Goal: Task Accomplishment & Management: Use online tool/utility

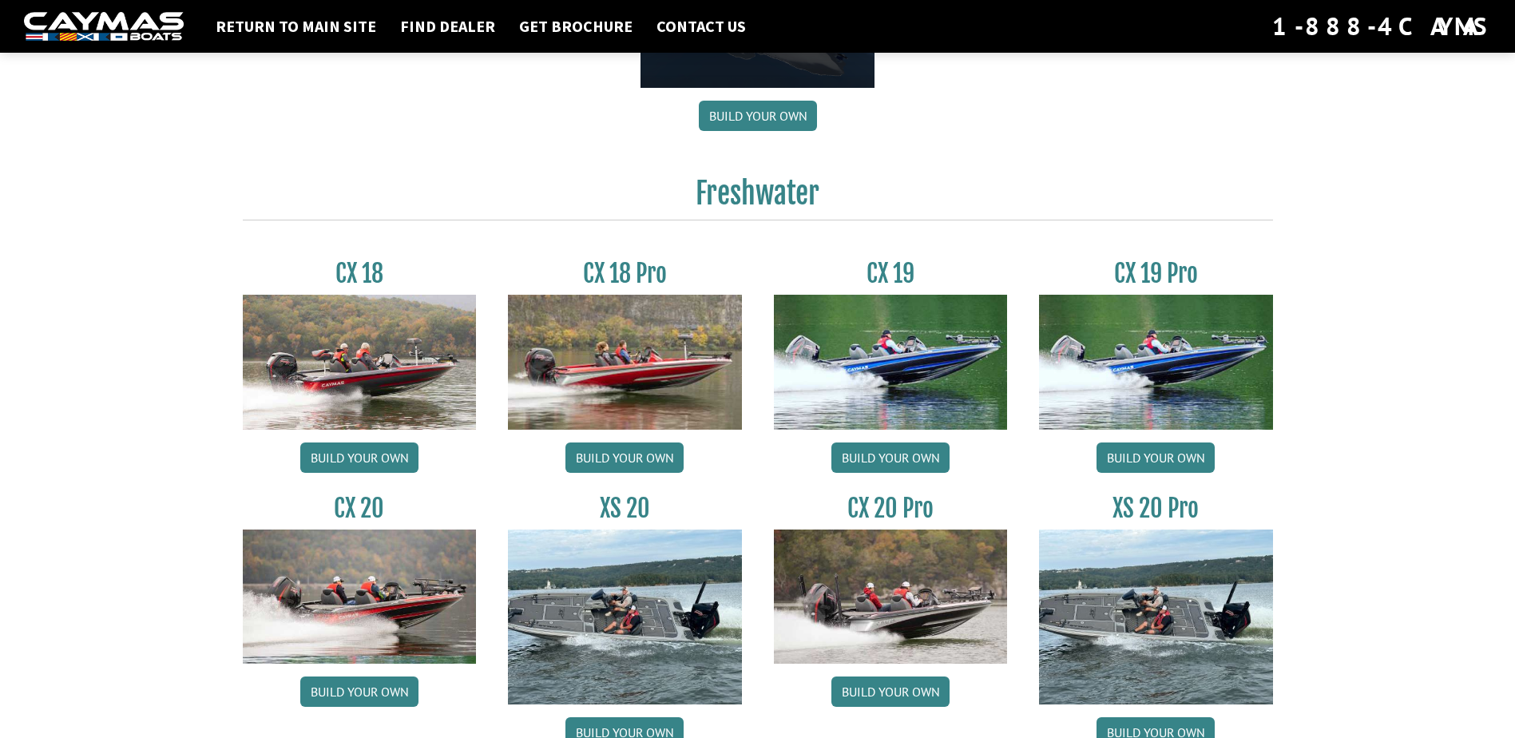
scroll to position [1198, 0]
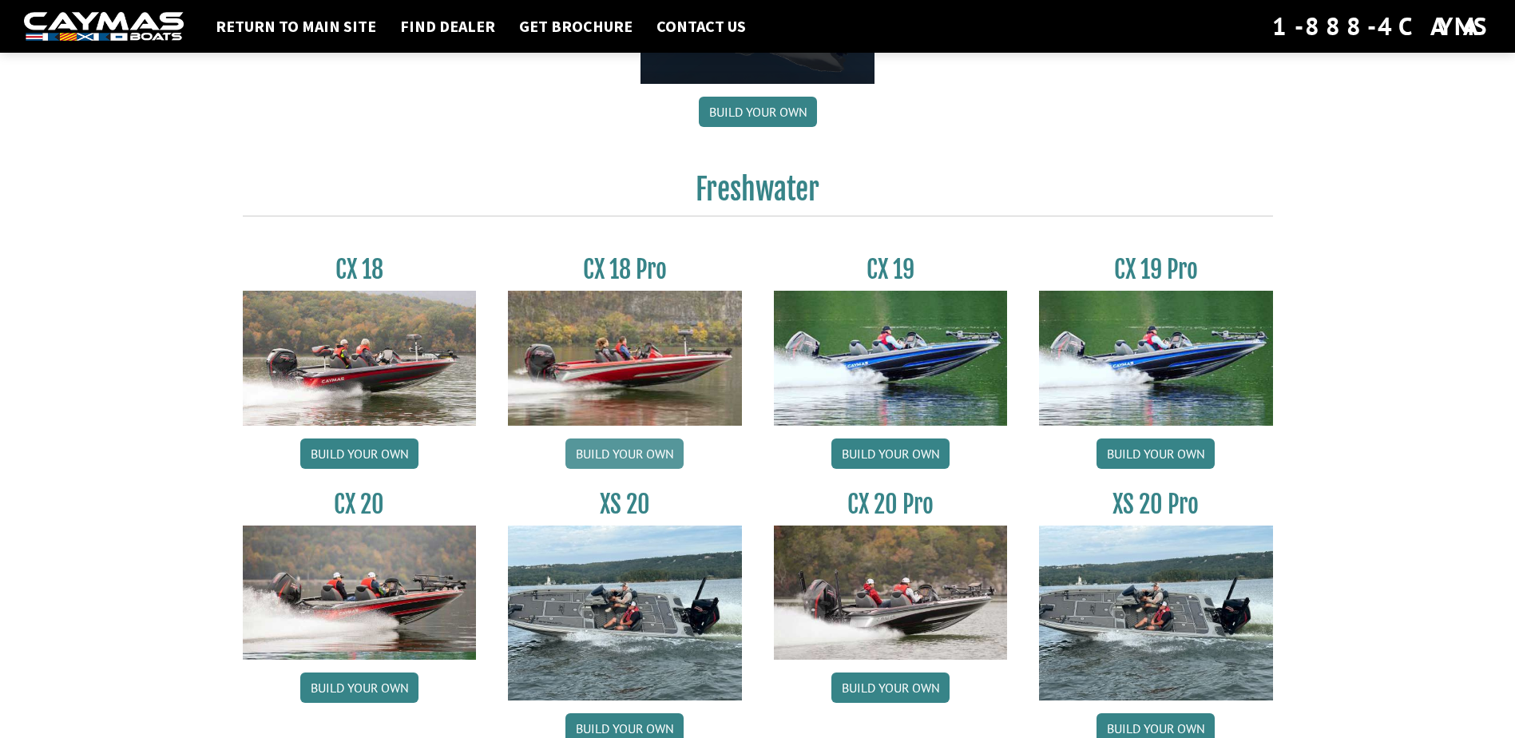
click at [598, 451] on link "Build your own" at bounding box center [624, 453] width 118 height 30
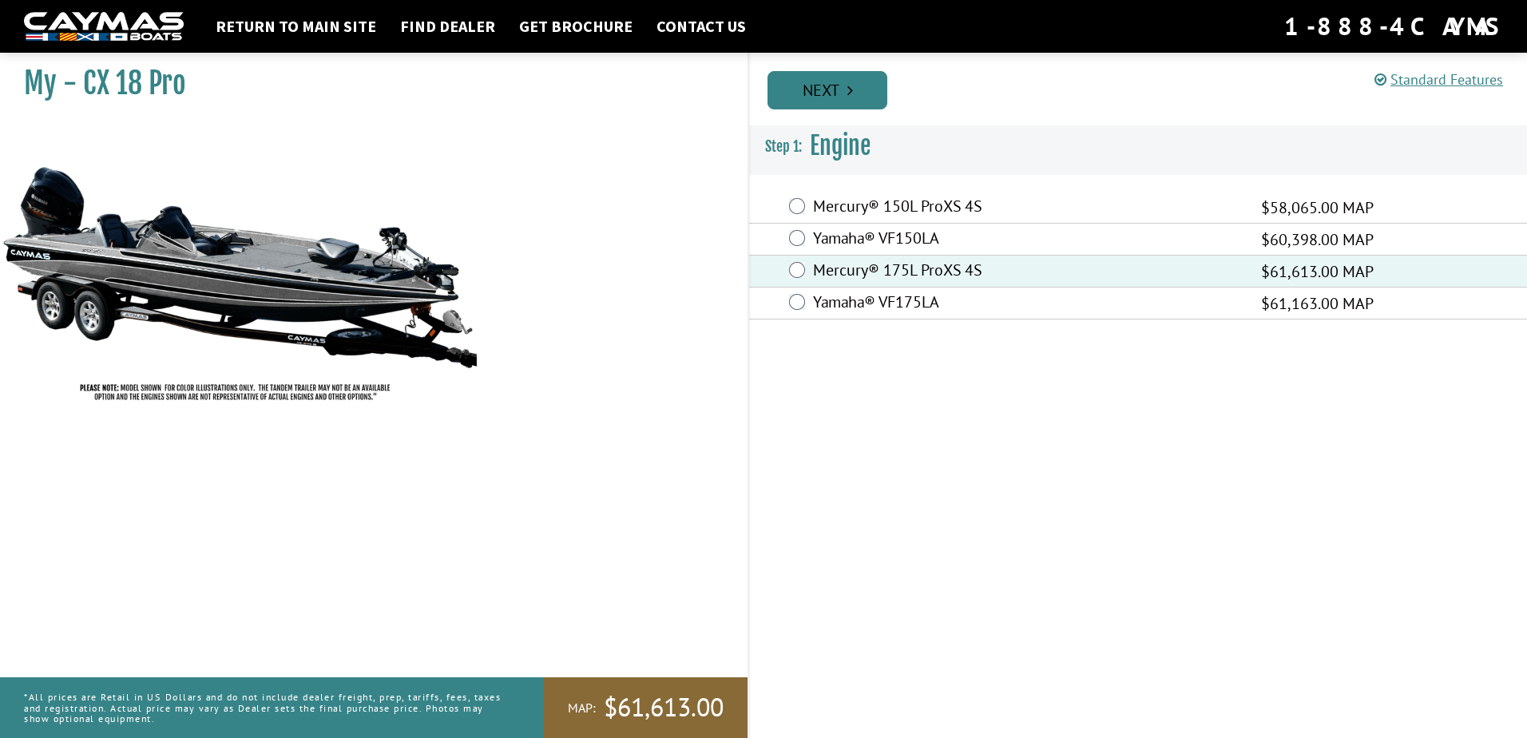
click at [802, 84] on link "Next" at bounding box center [827, 90] width 120 height 38
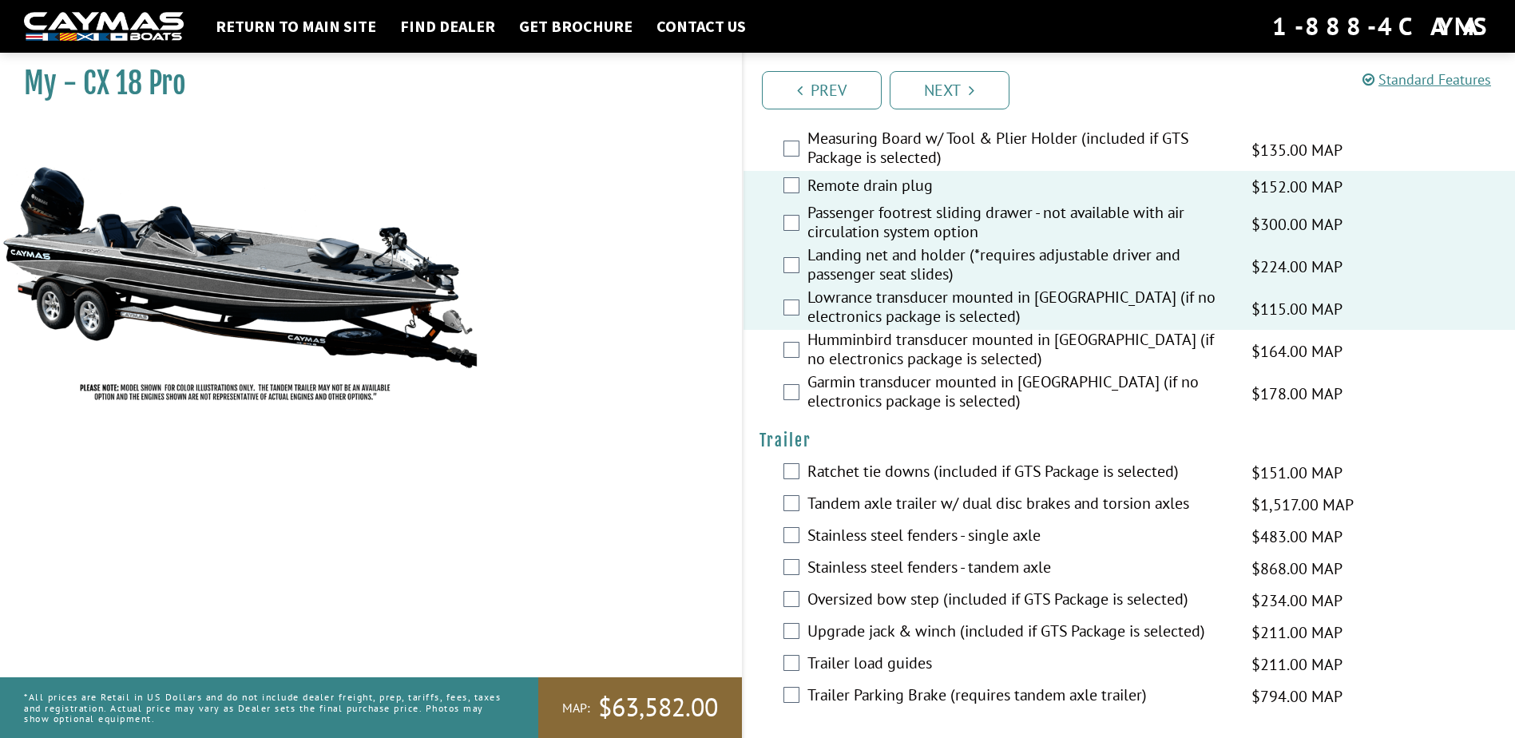
scroll to position [2097, 0]
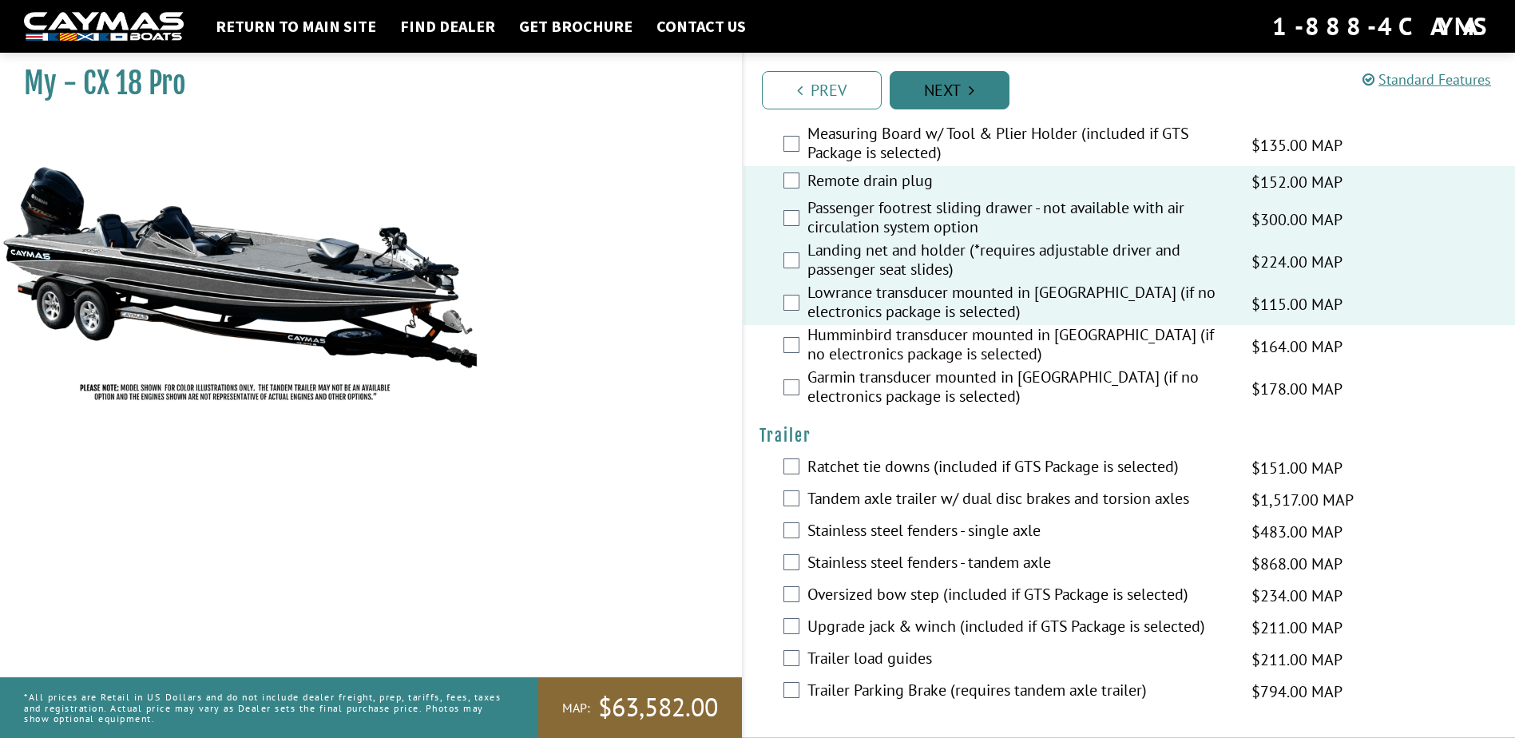
click at [957, 84] on link "Next" at bounding box center [950, 90] width 120 height 38
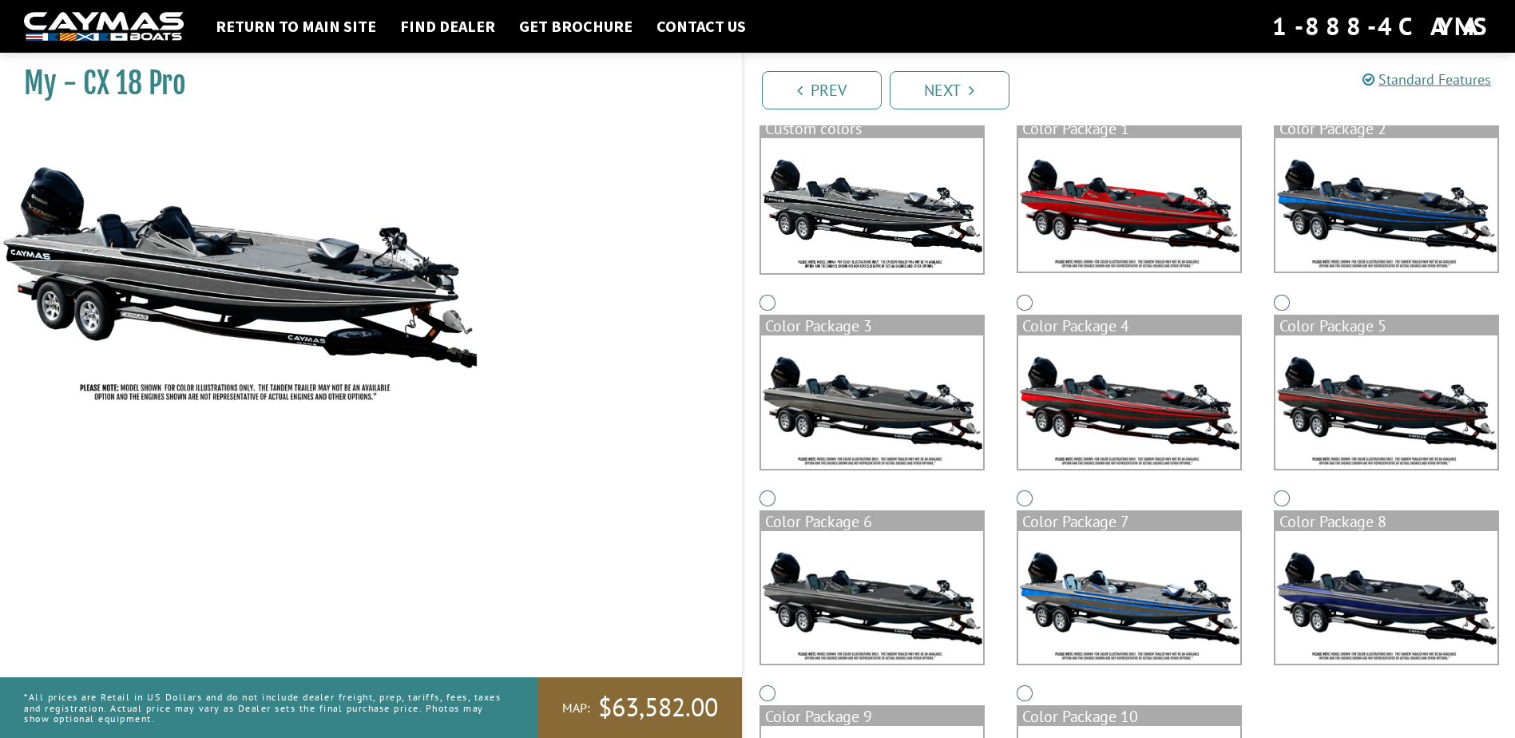
scroll to position [0, 0]
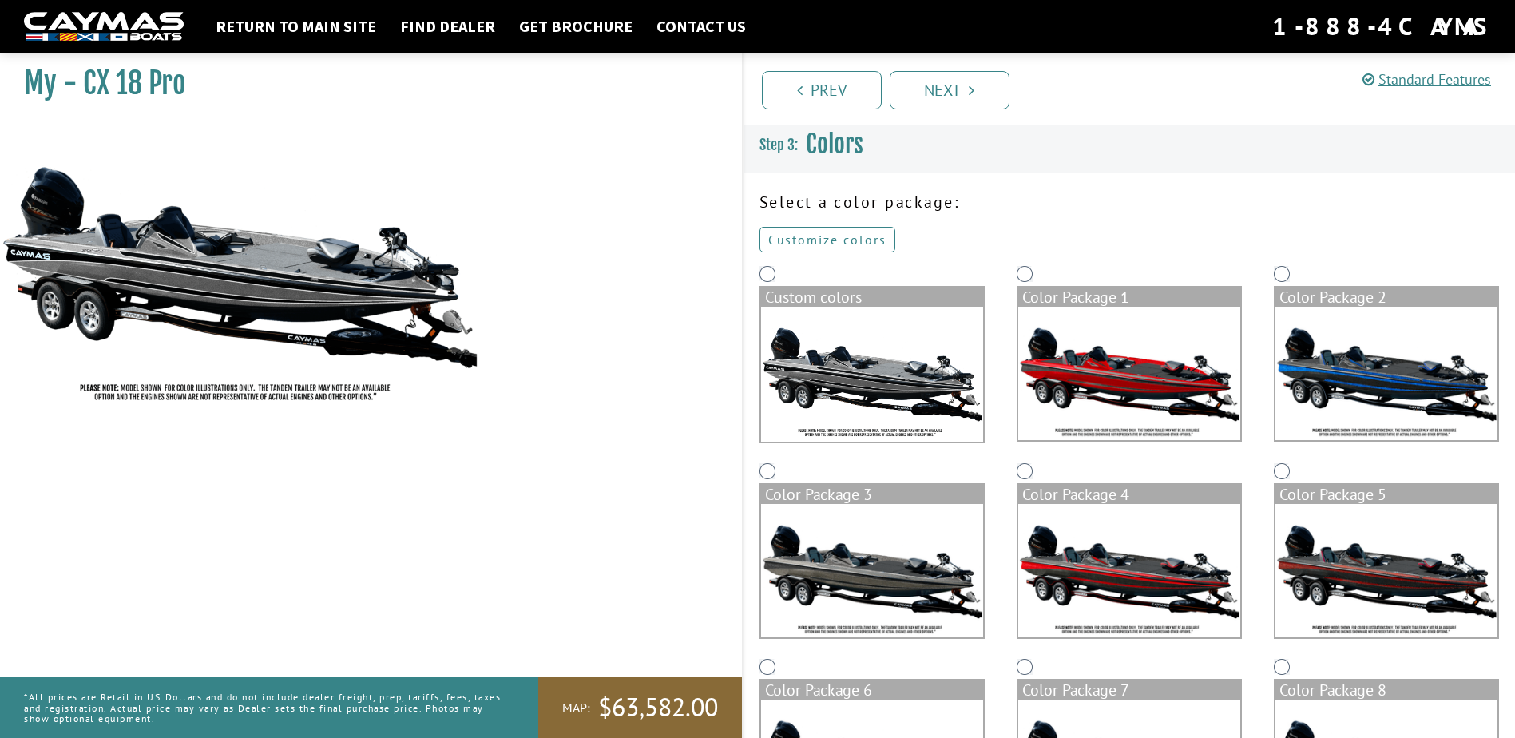
click at [820, 240] on link "Customize colors" at bounding box center [827, 240] width 136 height 26
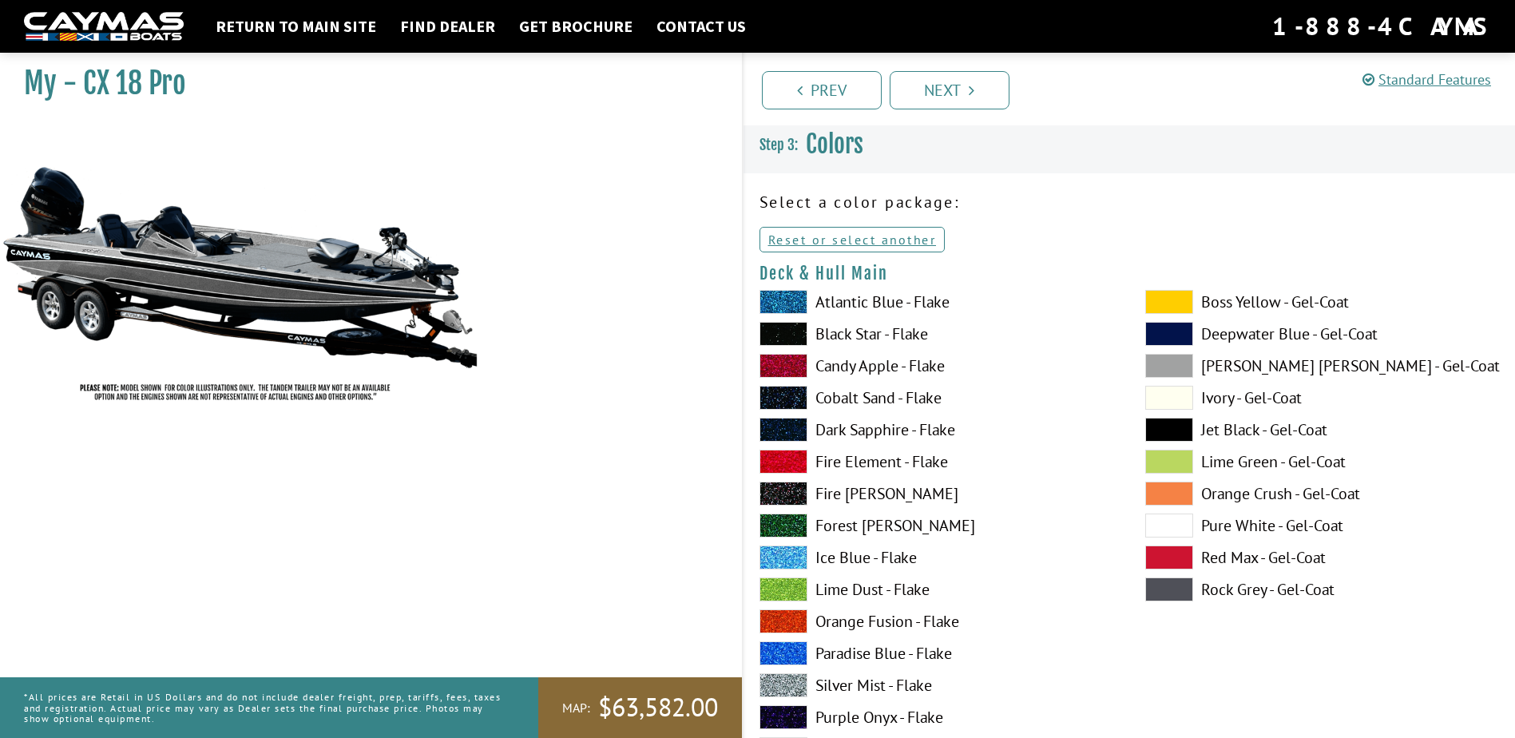
click at [1164, 528] on span at bounding box center [1169, 525] width 48 height 24
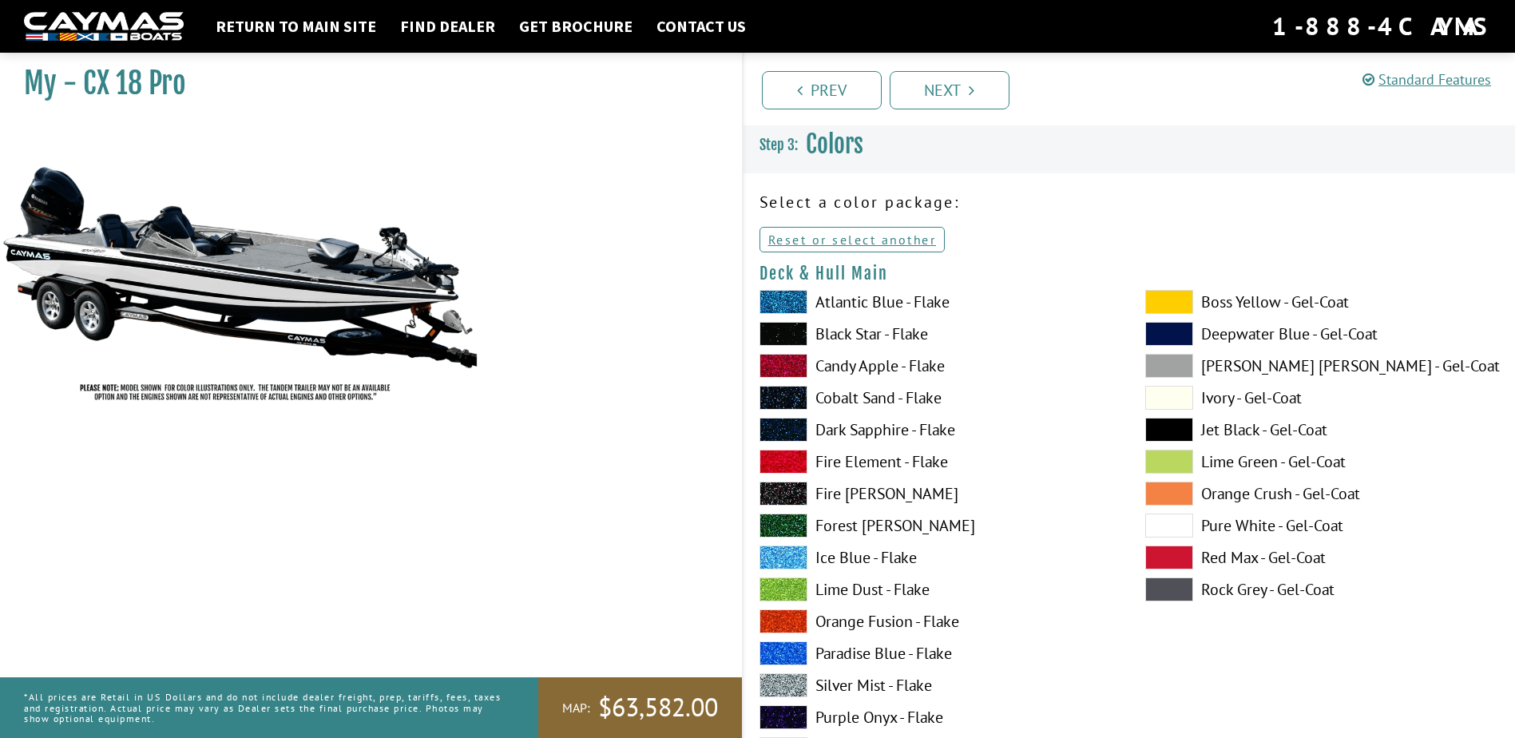
click at [787, 680] on span at bounding box center [783, 685] width 48 height 24
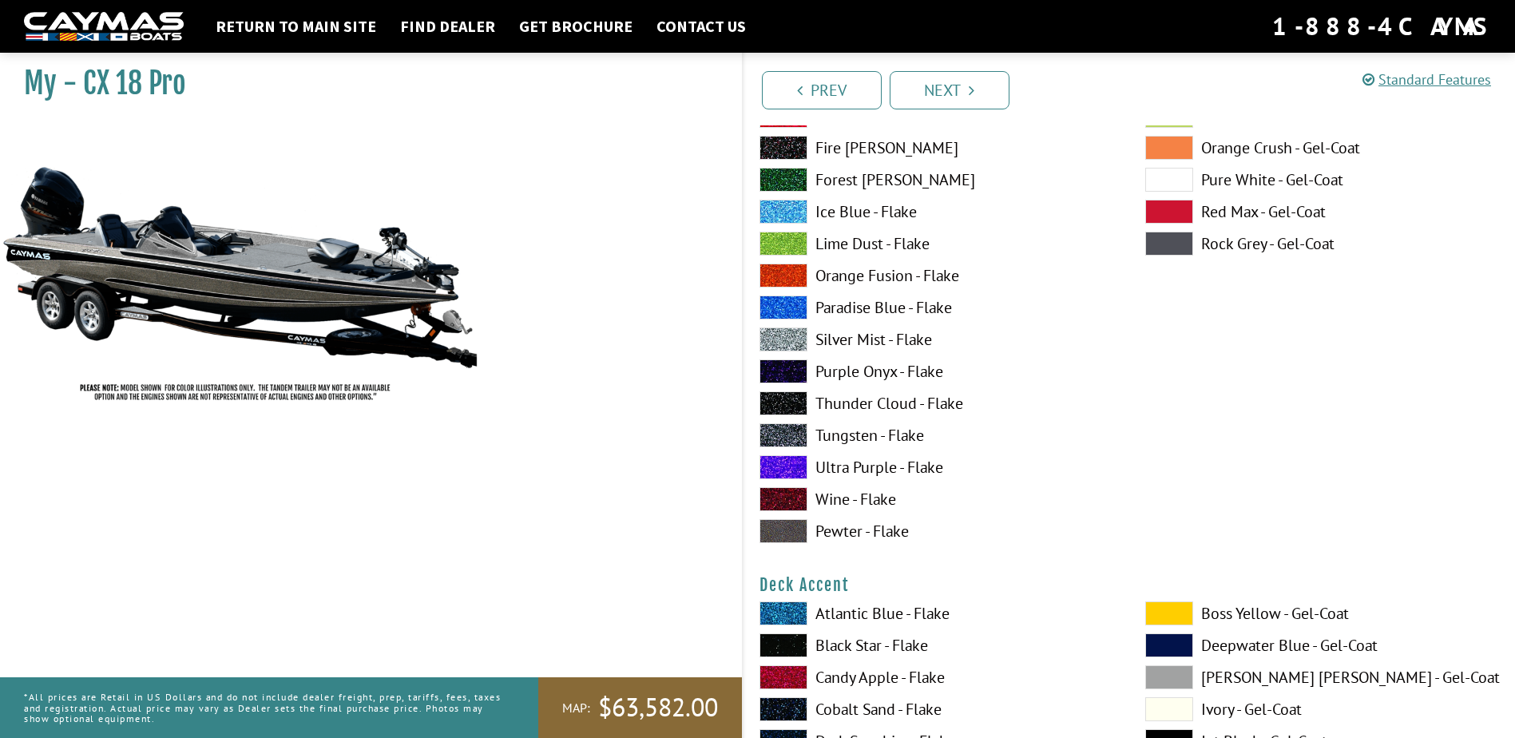
scroll to position [319, 0]
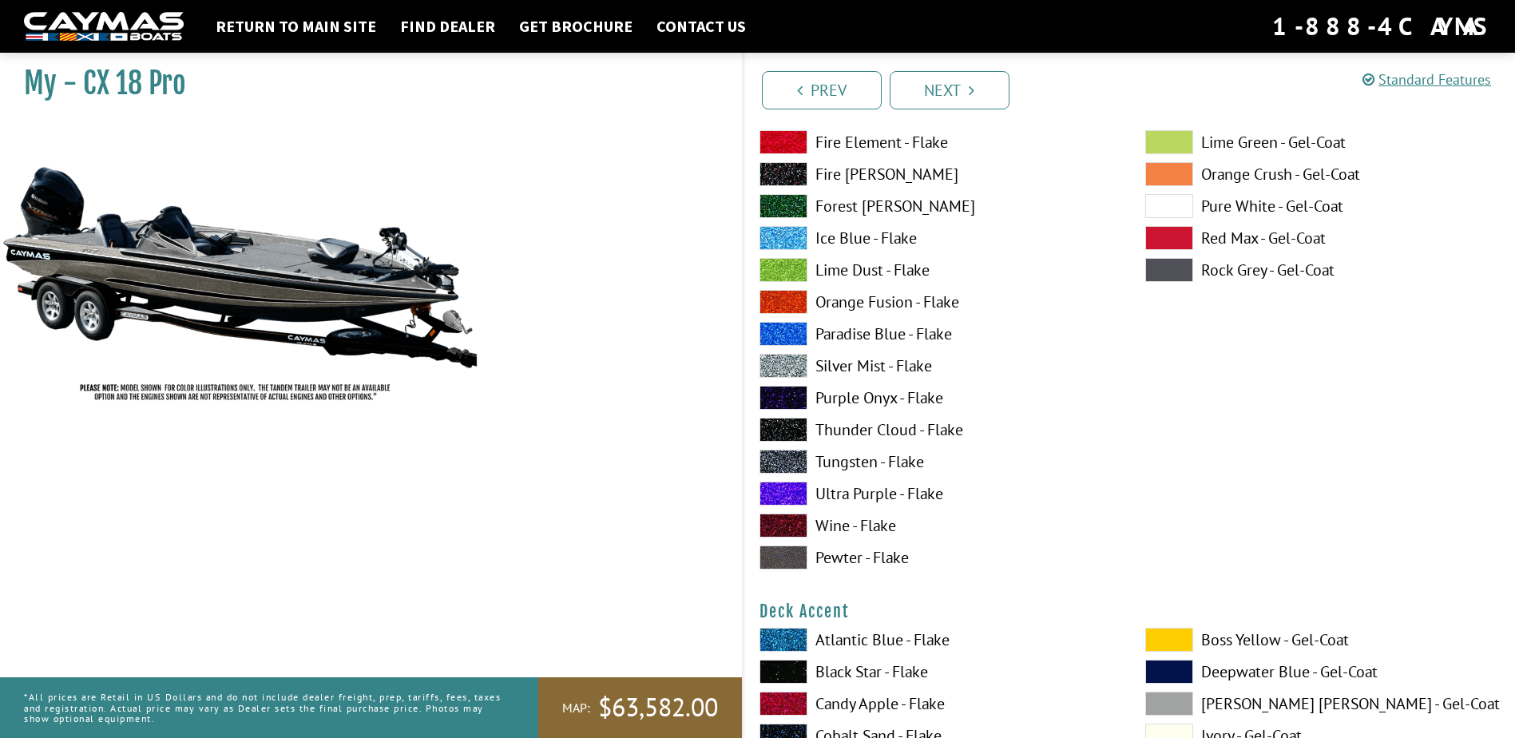
click at [783, 560] on span at bounding box center [783, 557] width 48 height 24
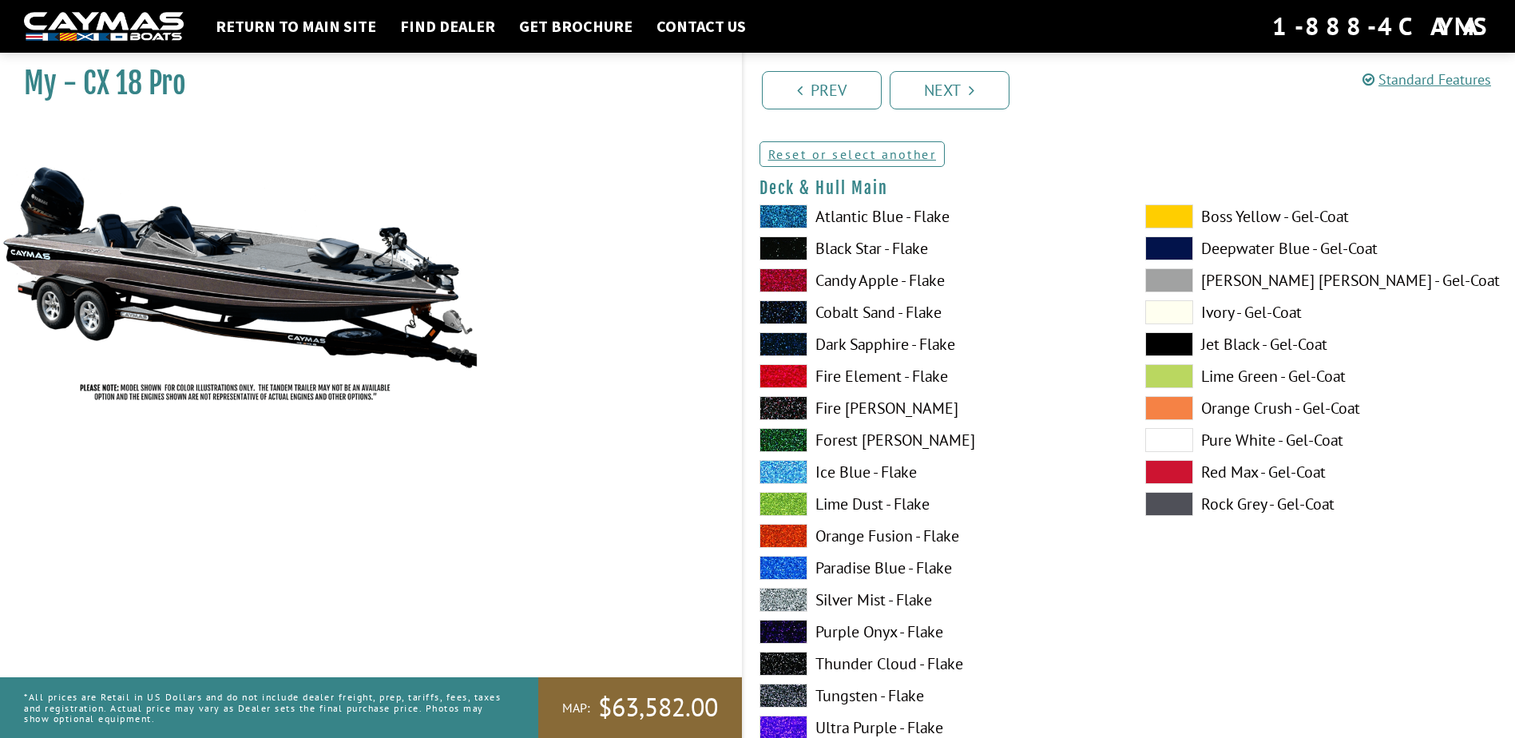
scroll to position [80, 0]
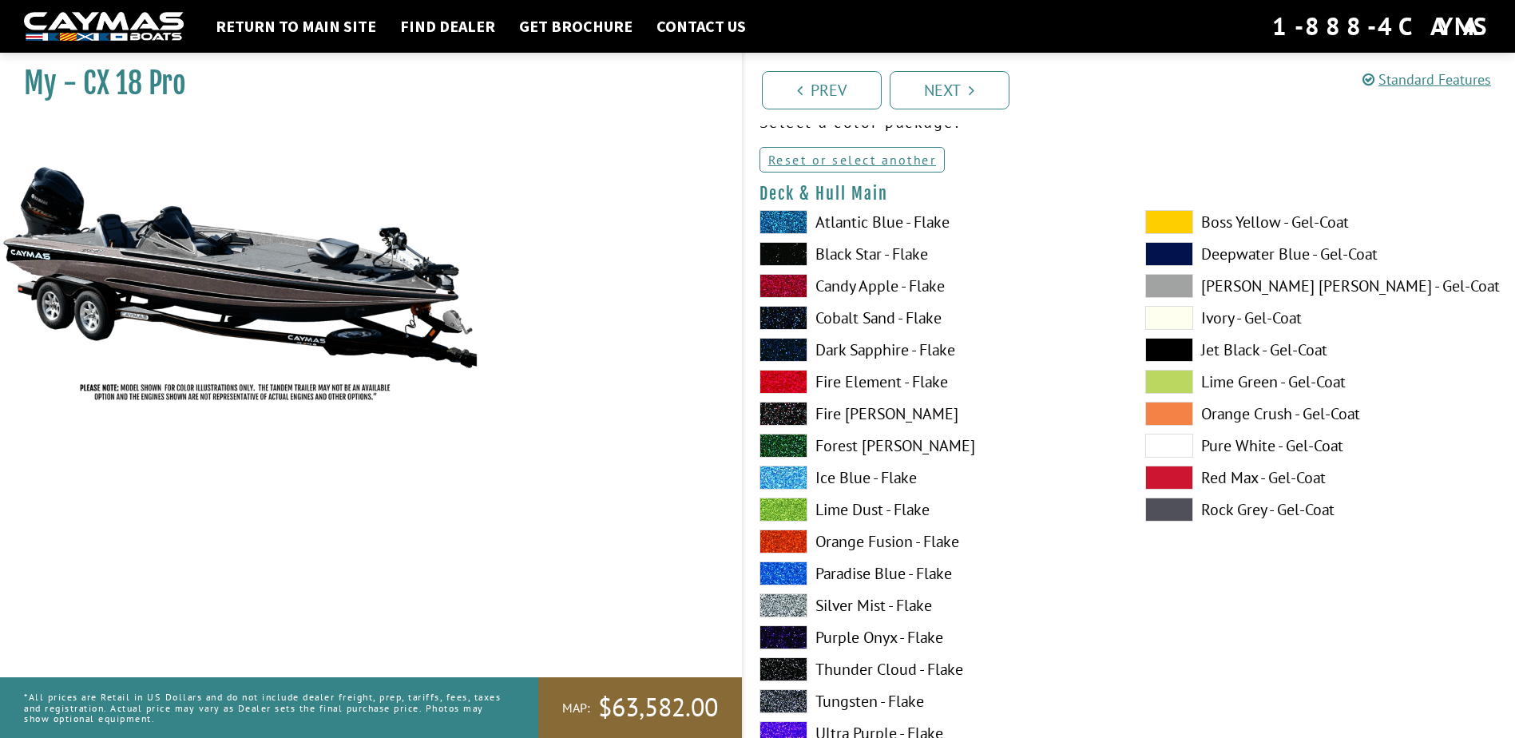
click at [1171, 445] on span at bounding box center [1169, 446] width 48 height 24
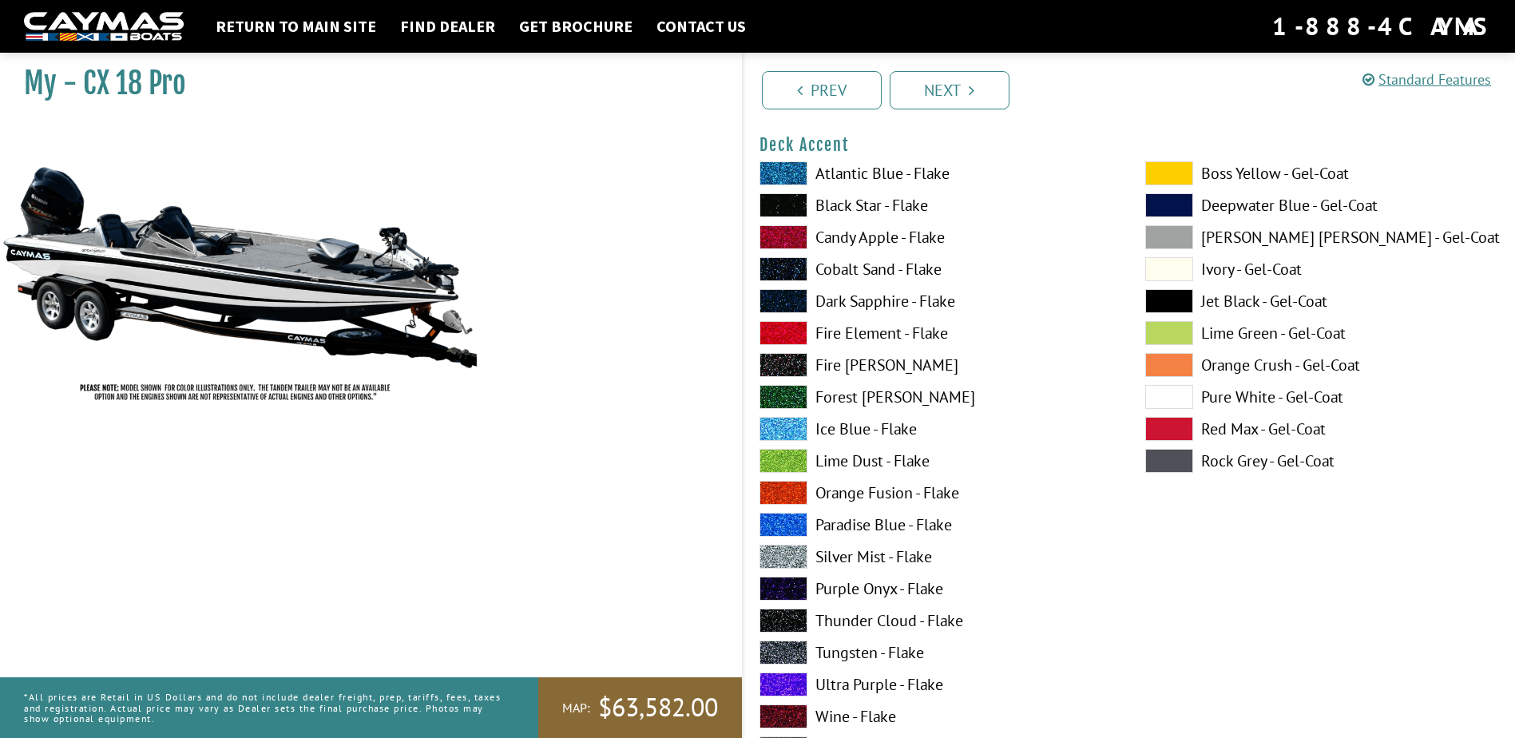
scroll to position [878, 0]
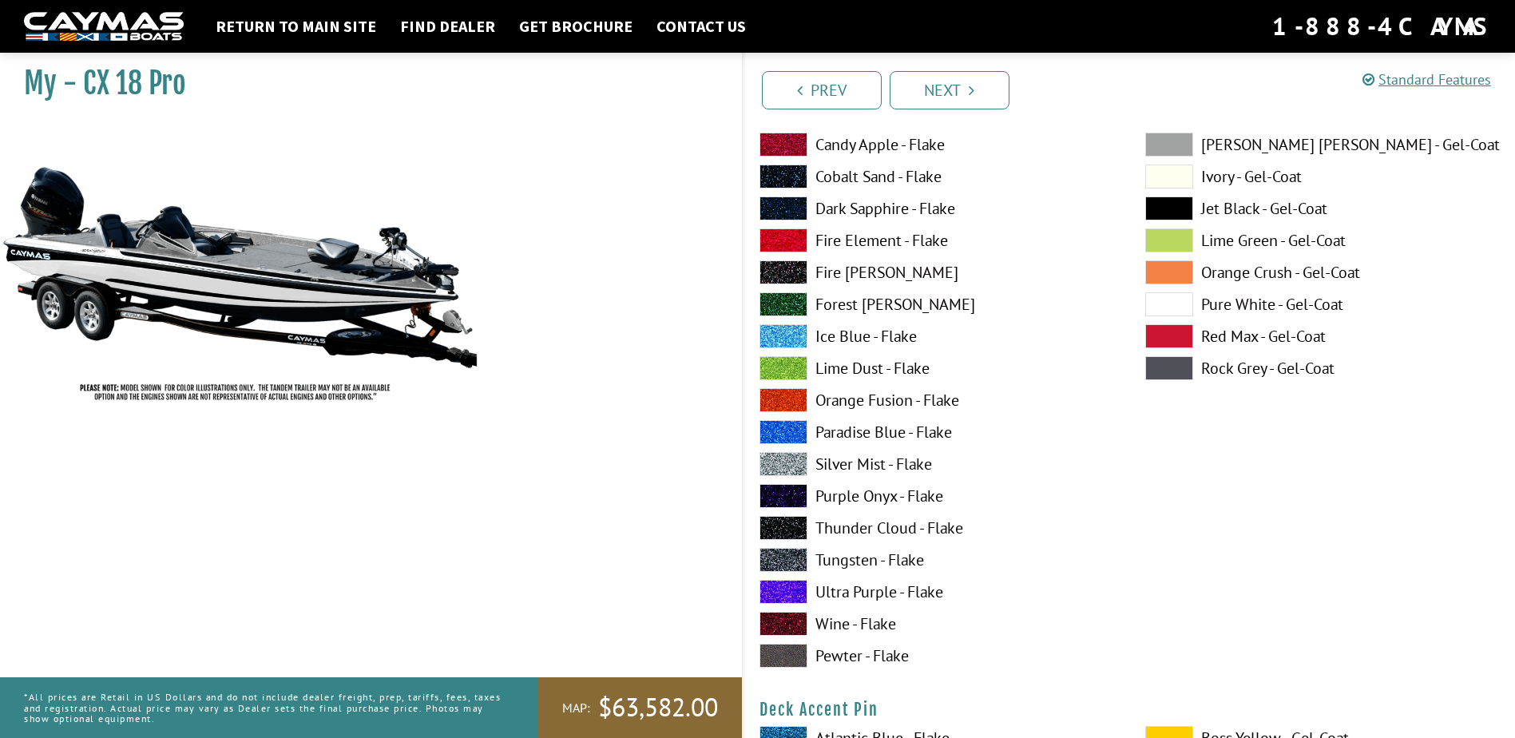
click at [791, 662] on span at bounding box center [783, 656] width 48 height 24
click at [787, 661] on span at bounding box center [783, 656] width 48 height 24
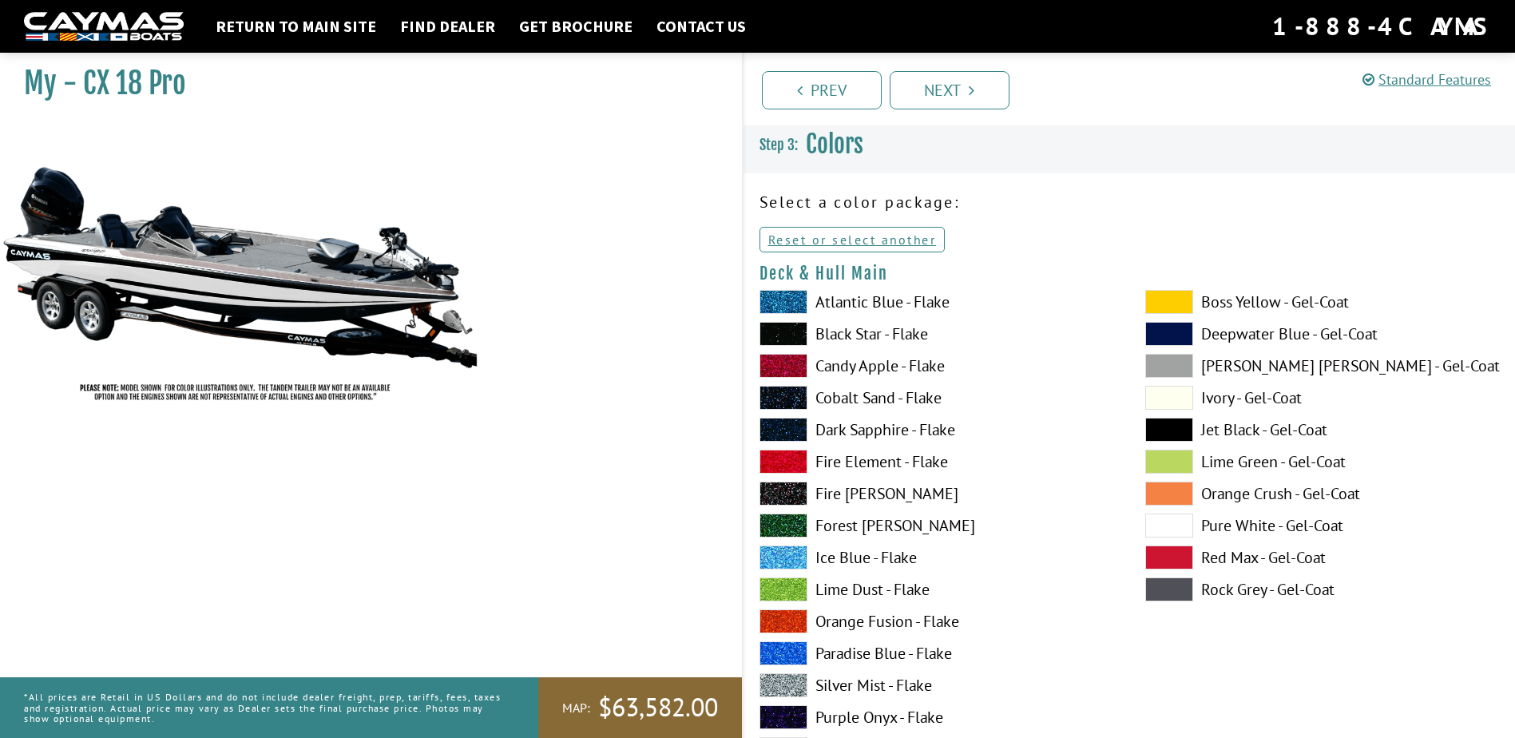
scroll to position [80, 0]
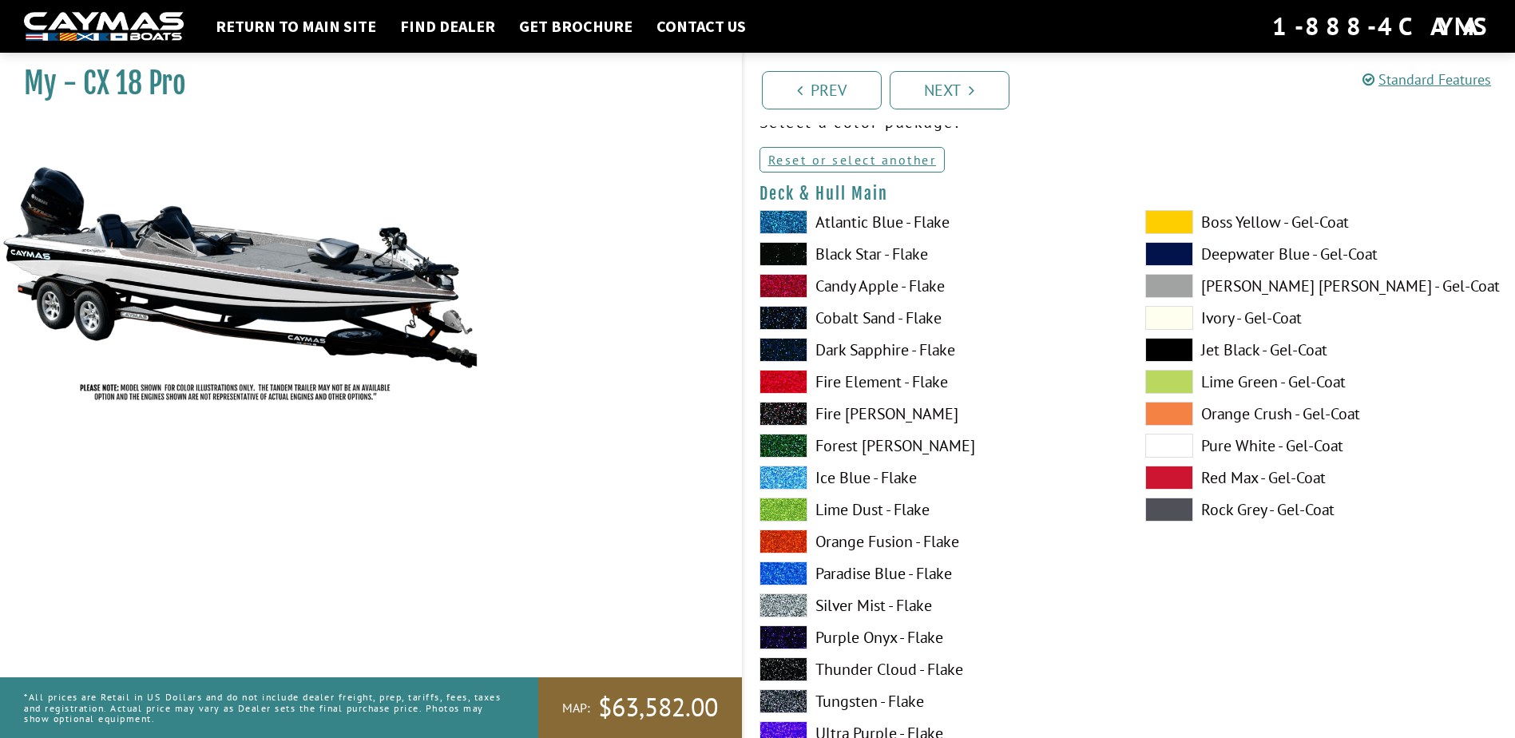
click at [777, 664] on span at bounding box center [783, 669] width 48 height 24
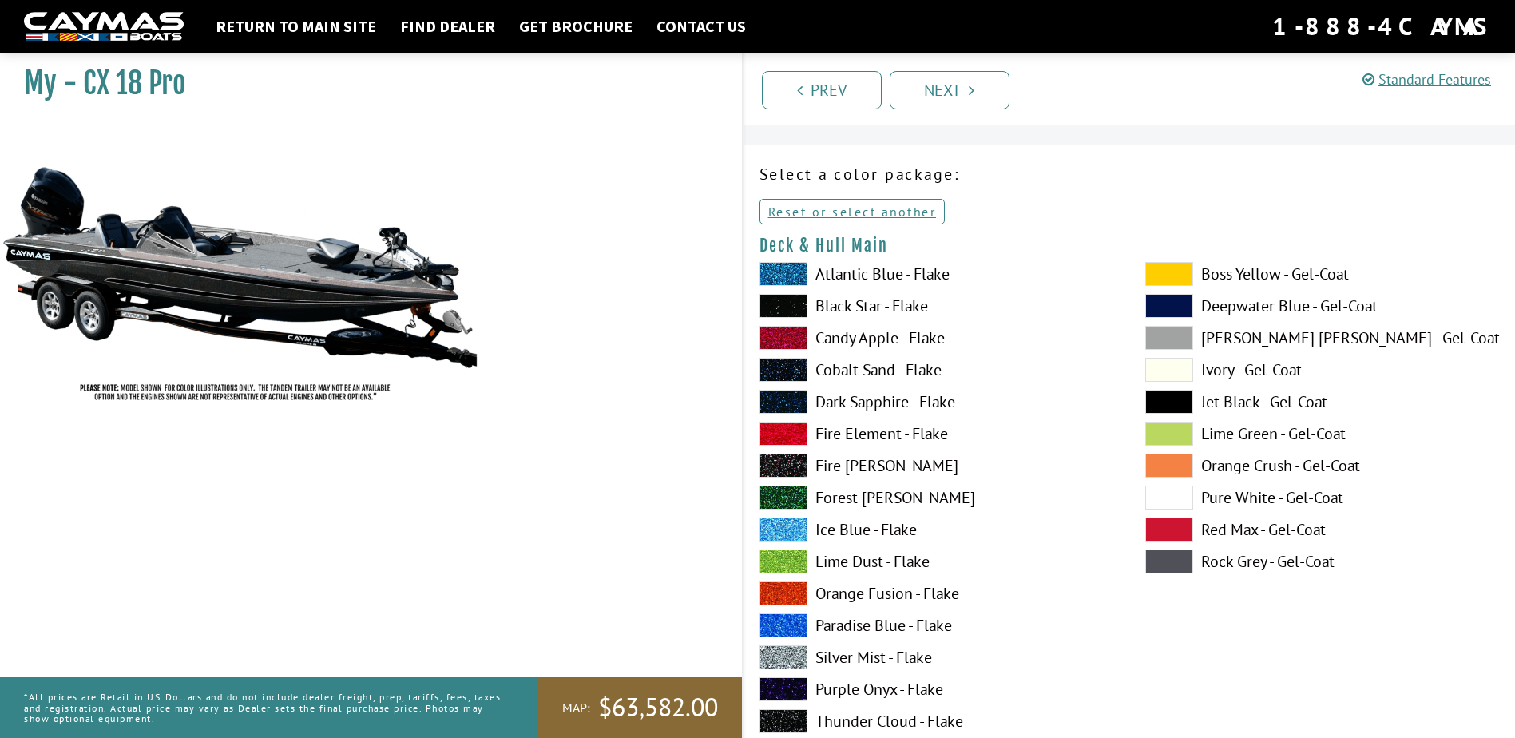
scroll to position [0, 0]
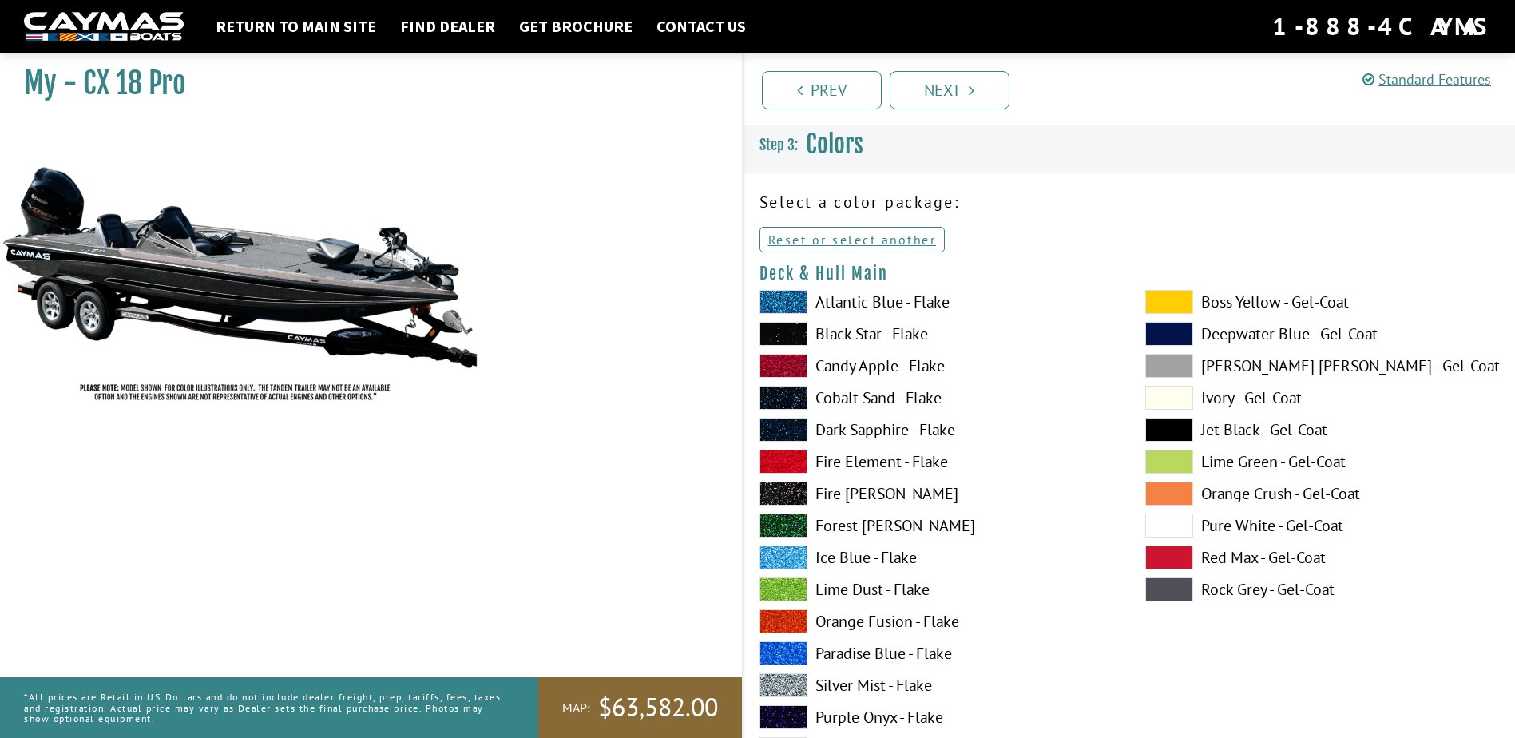
click at [1248, 523] on label "Pure White - Gel-Coat" at bounding box center [1322, 525] width 354 height 24
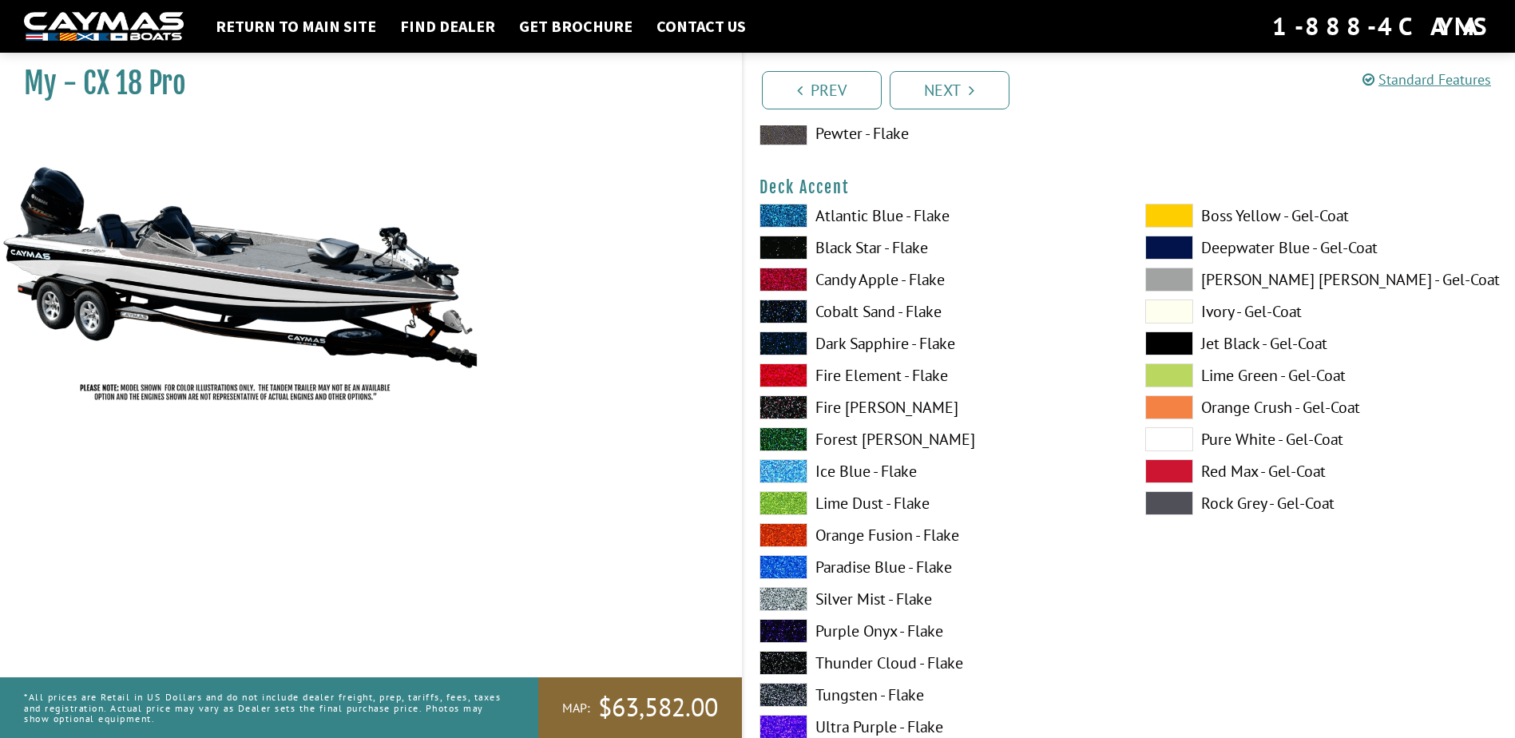
scroll to position [719, 0]
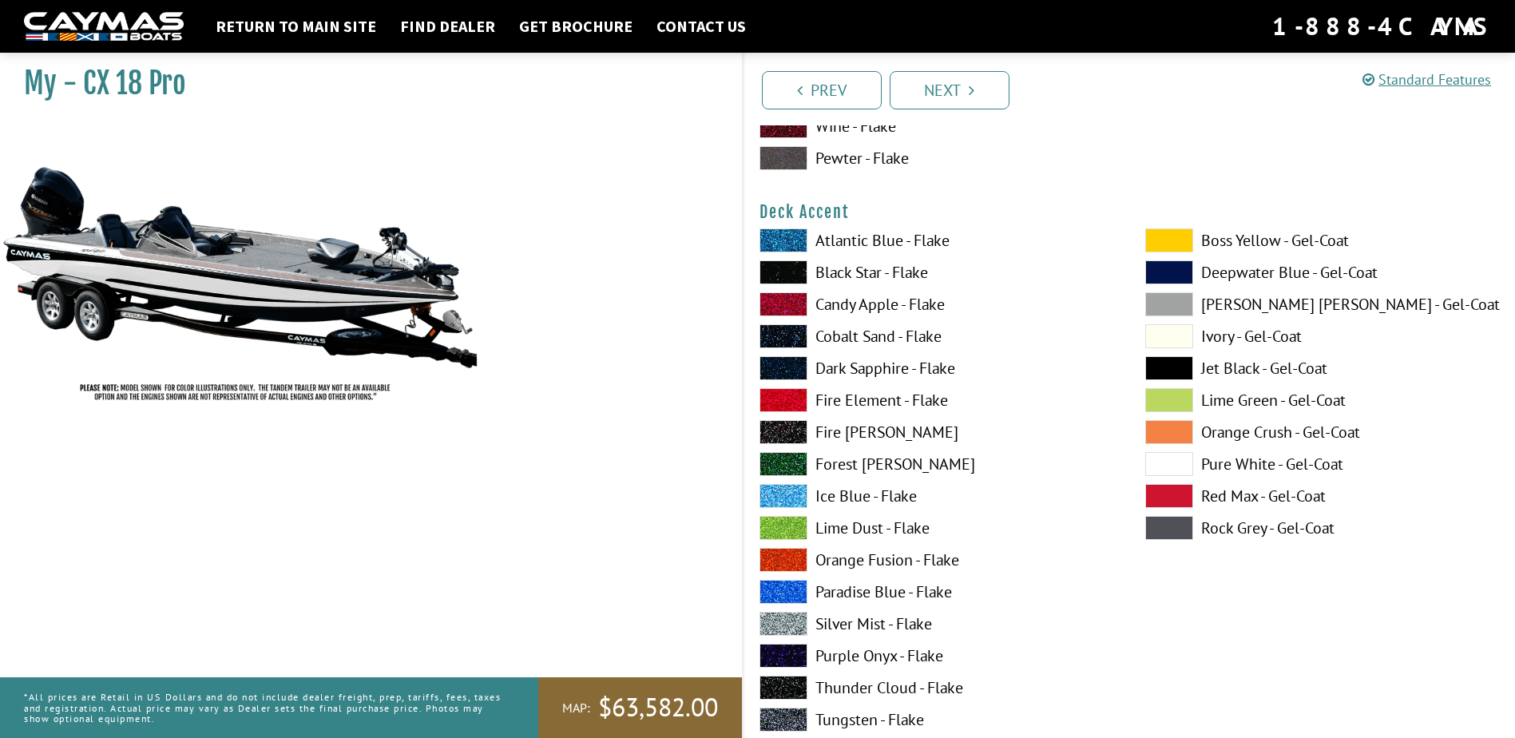
click at [782, 273] on span at bounding box center [783, 272] width 48 height 24
click at [791, 270] on span at bounding box center [783, 272] width 48 height 24
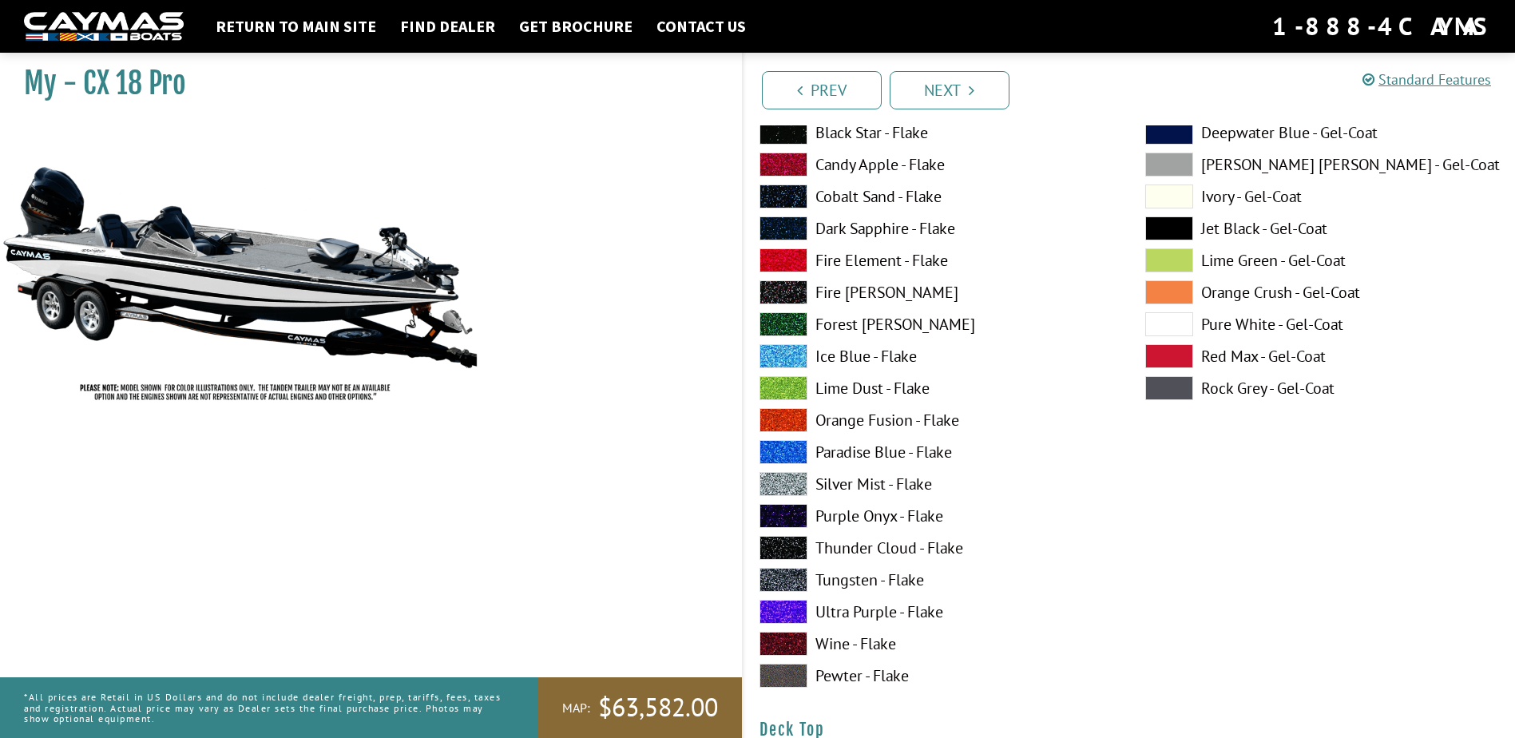
scroll to position [1517, 0]
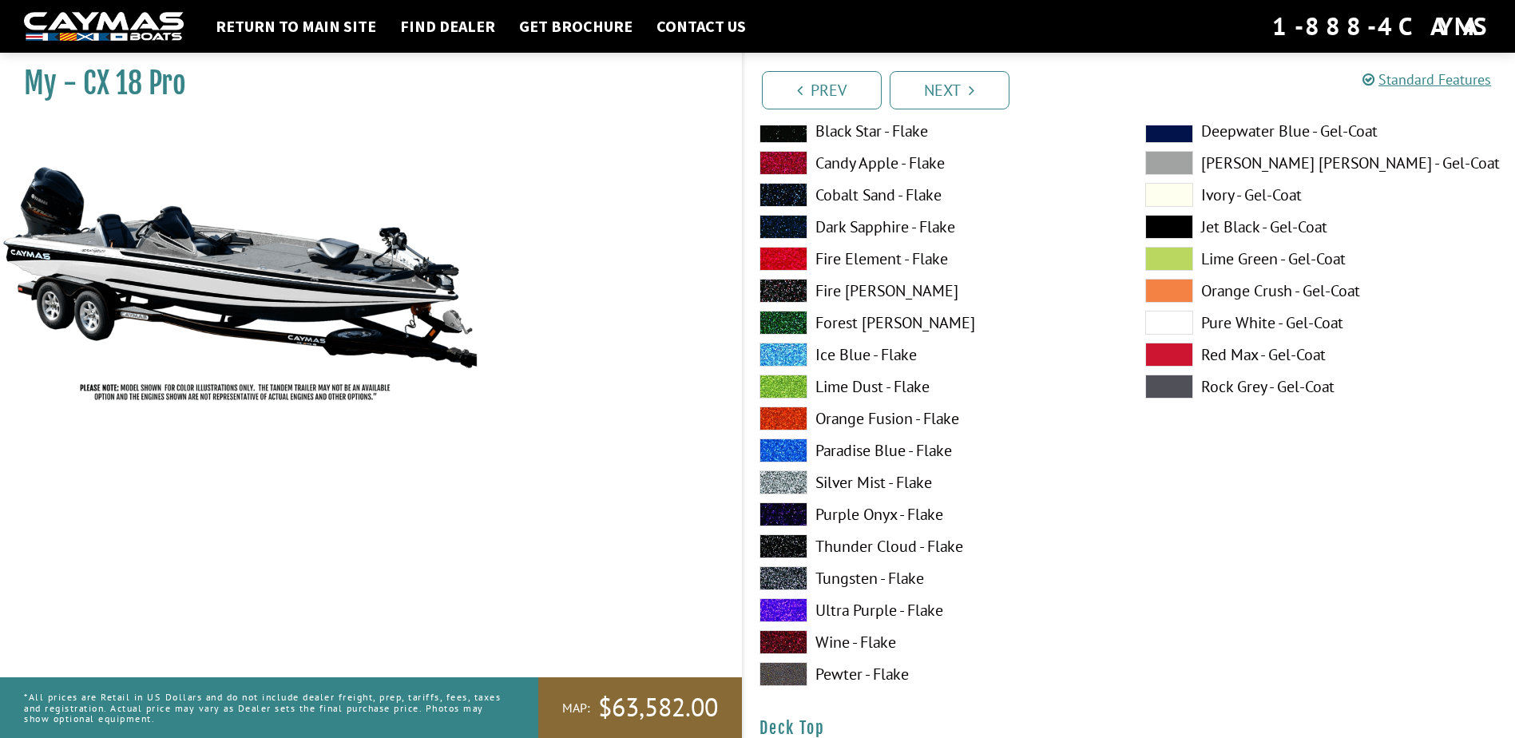
click at [782, 478] on span at bounding box center [783, 482] width 48 height 24
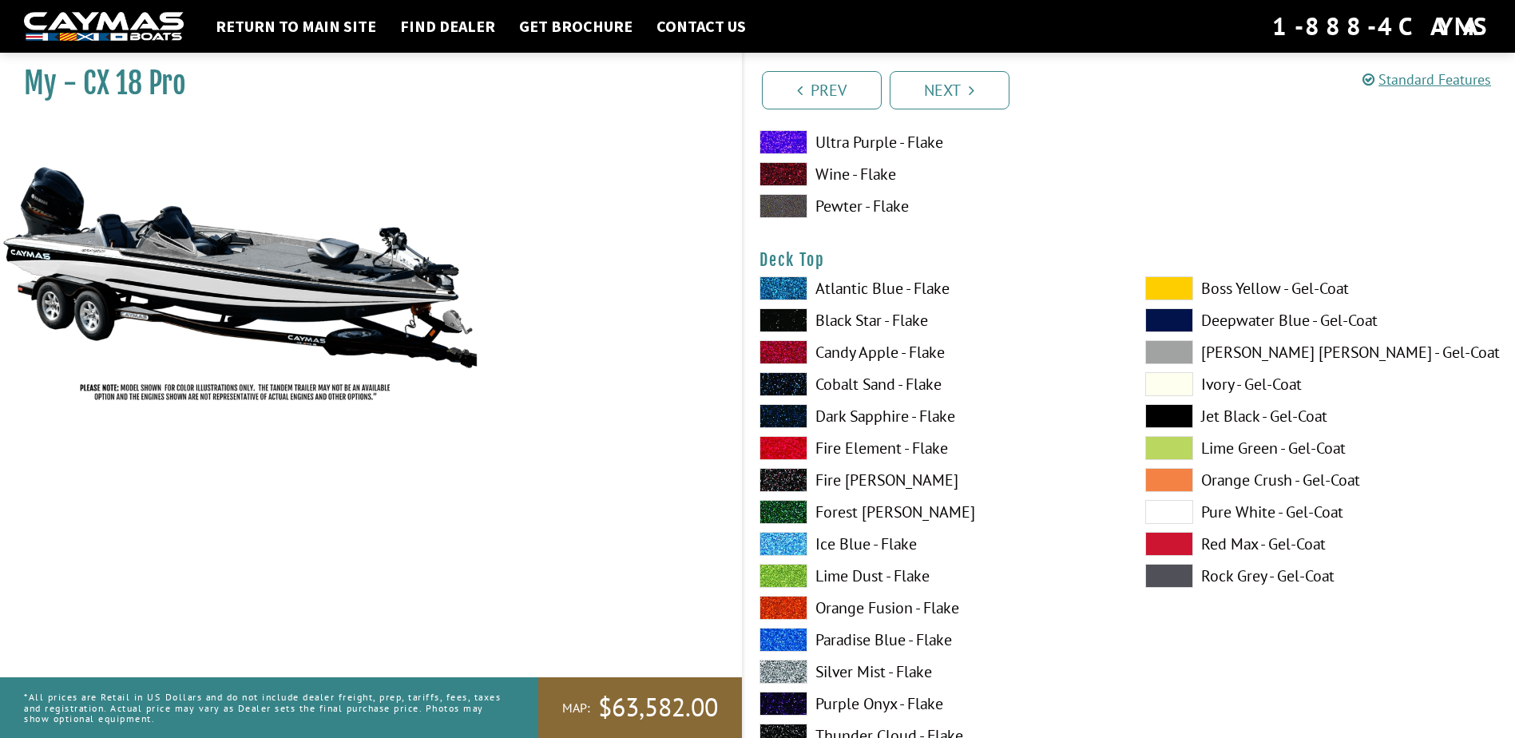
scroll to position [1996, 0]
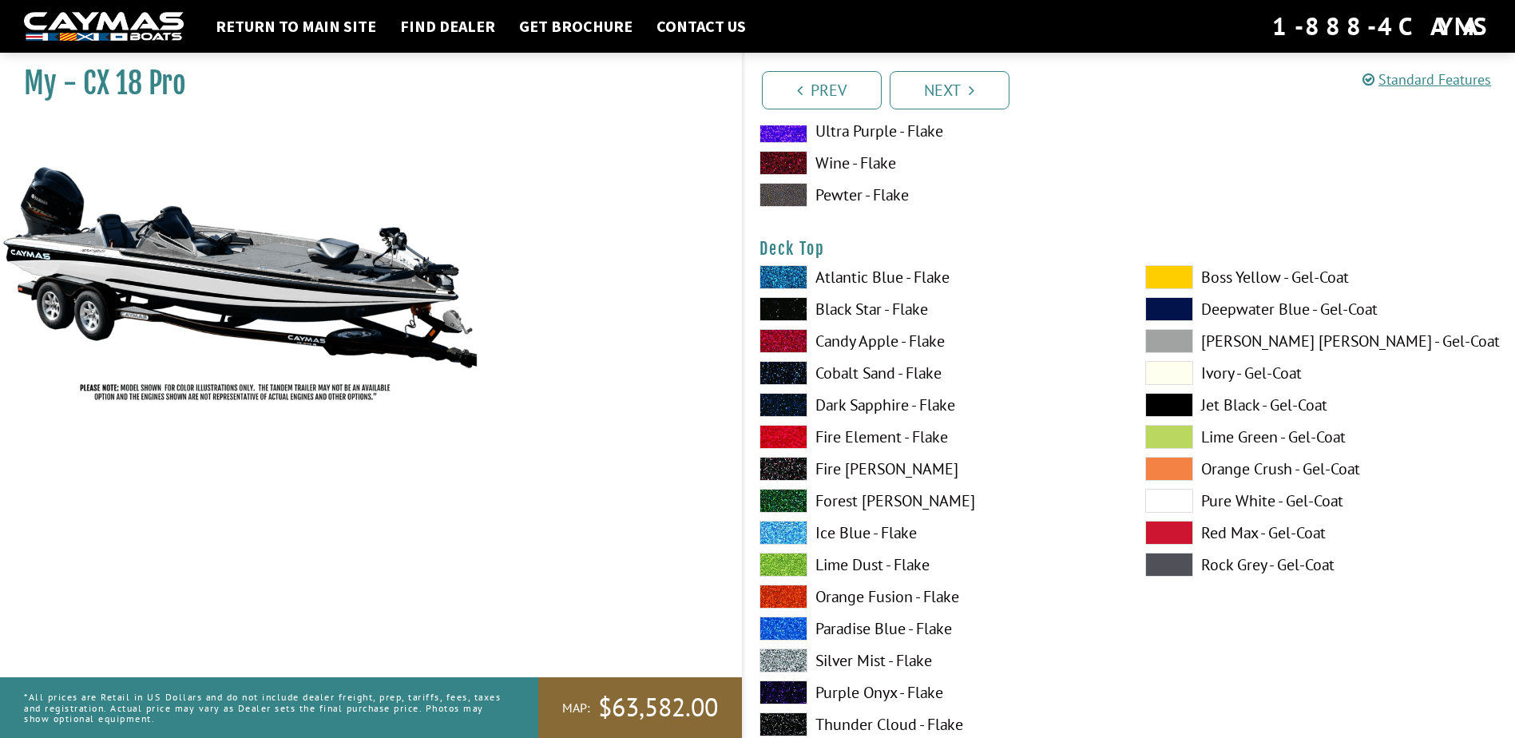
click at [1176, 500] on span at bounding box center [1169, 501] width 48 height 24
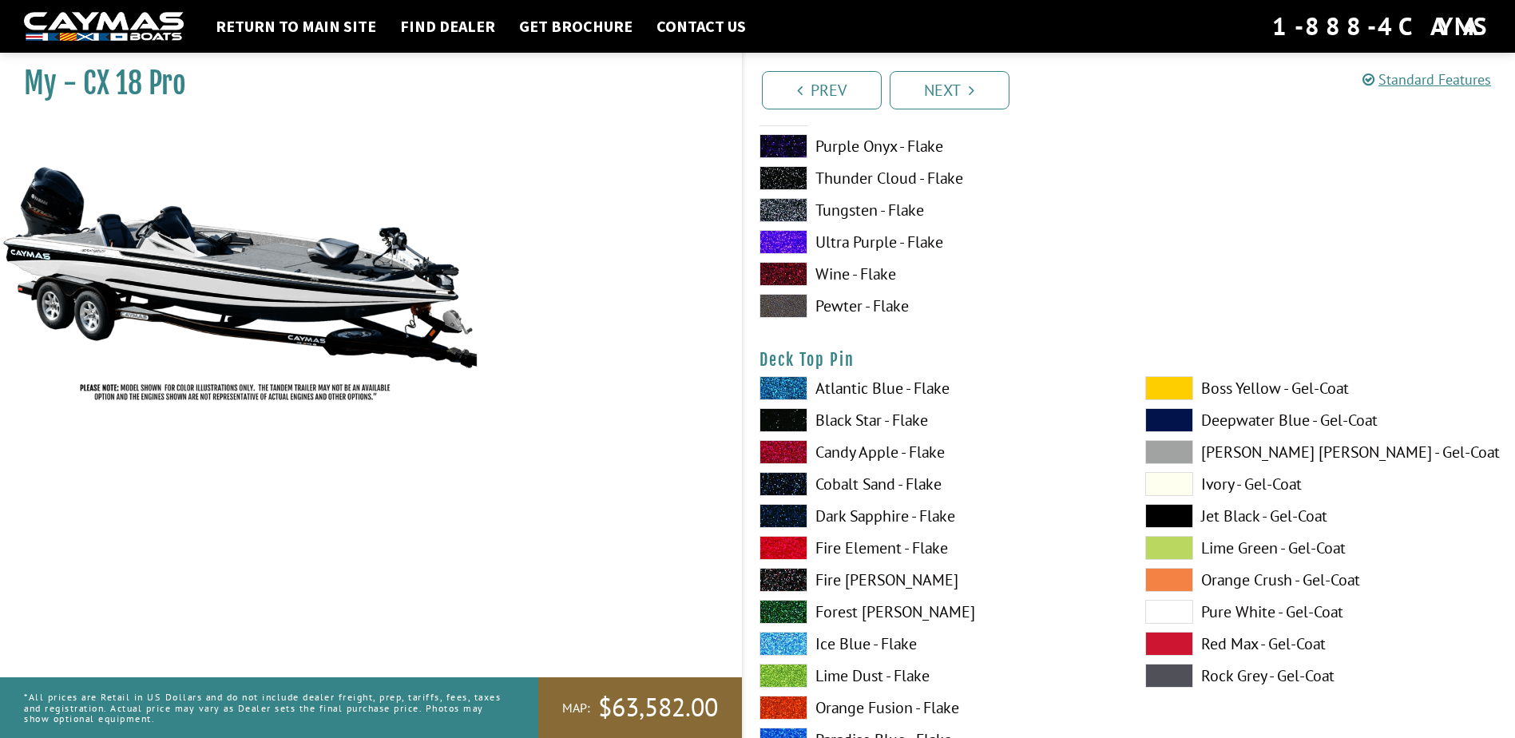
scroll to position [2635, 0]
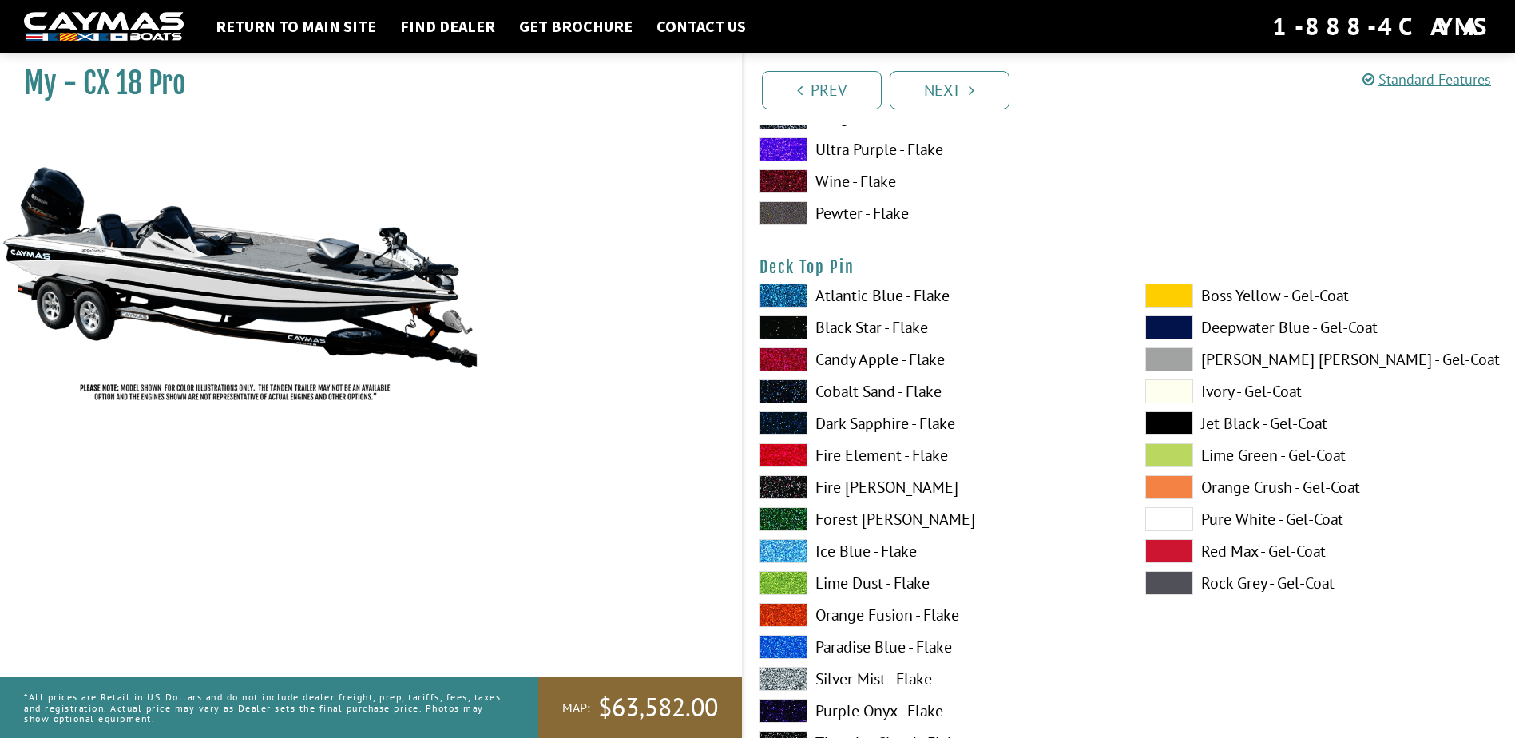
click at [796, 686] on span at bounding box center [783, 679] width 48 height 24
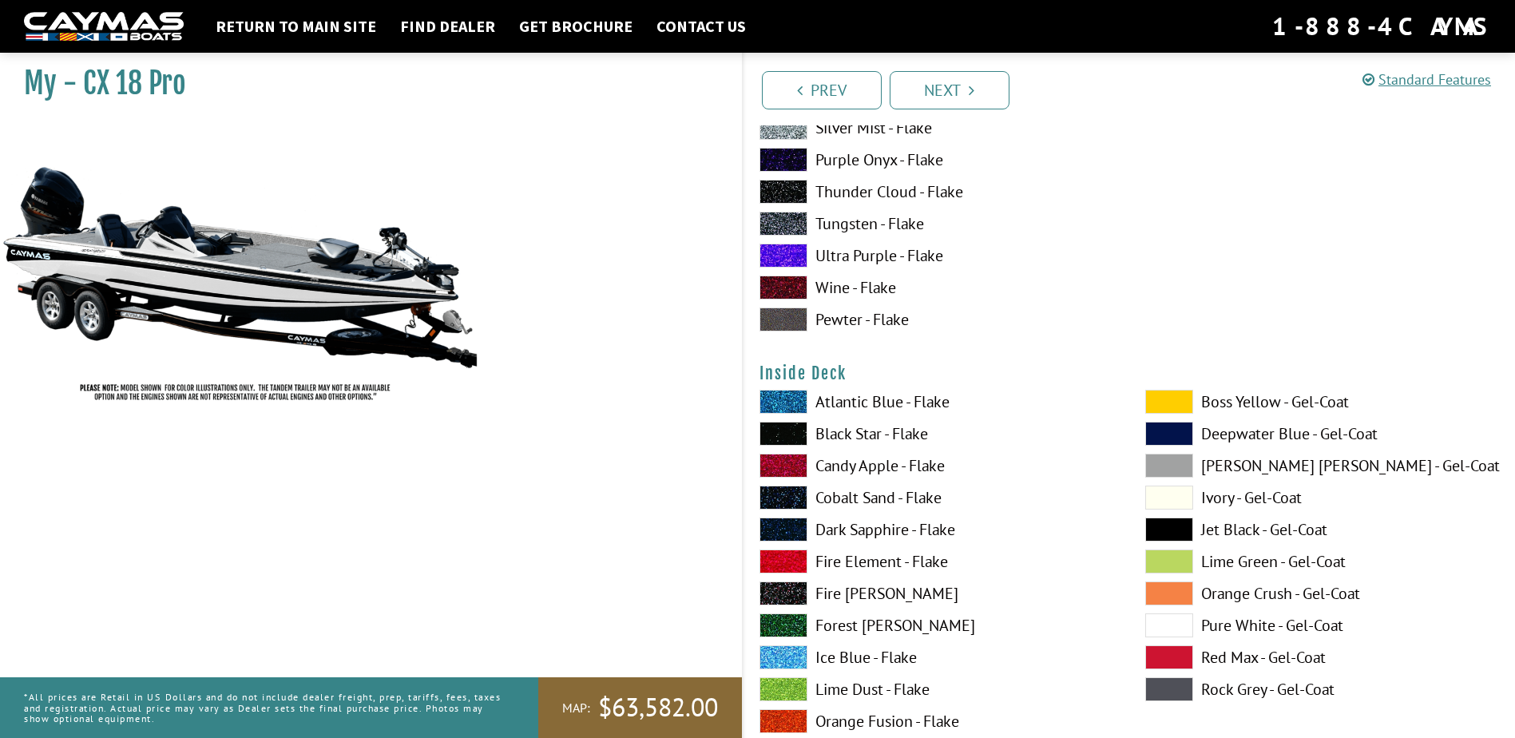
scroll to position [3274, 0]
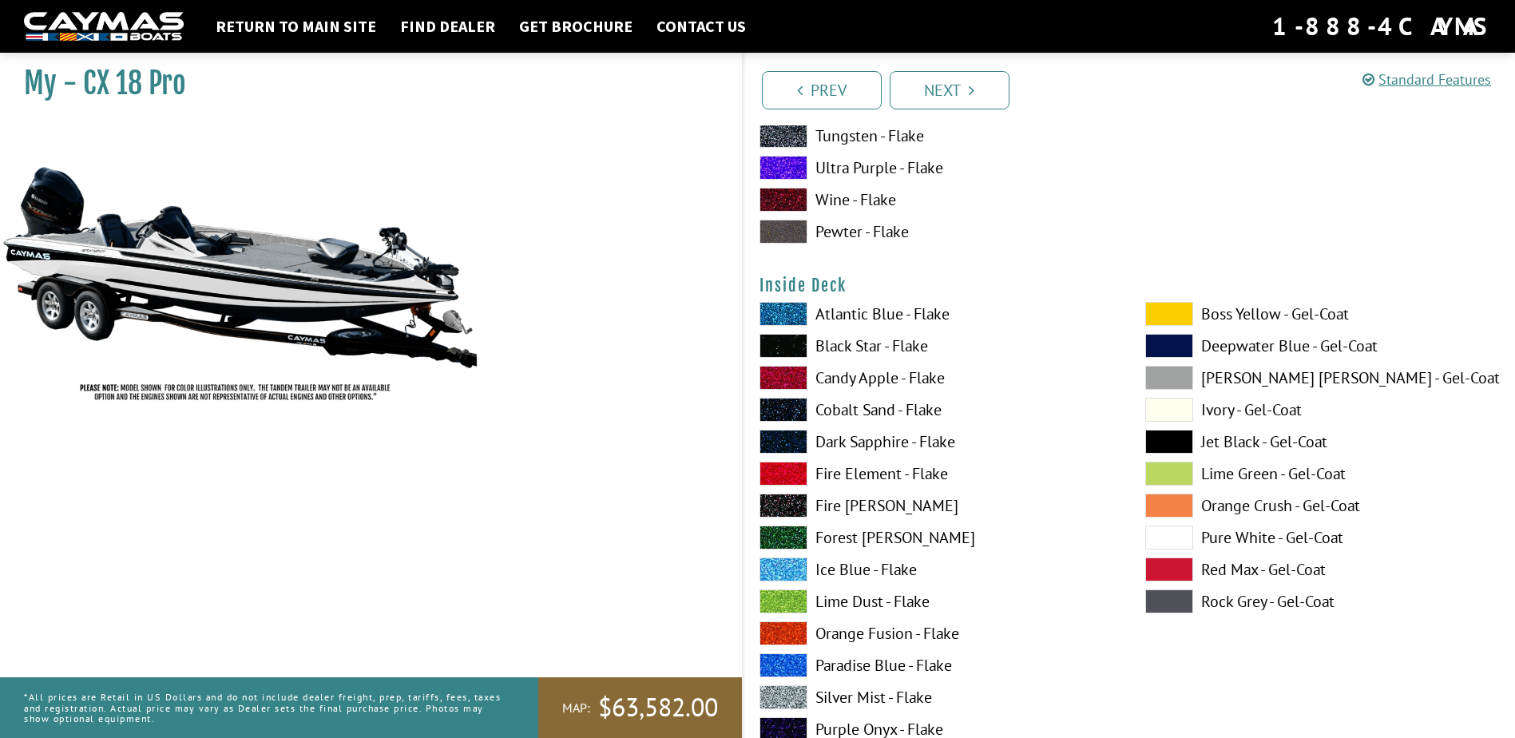
click at [1157, 540] on span at bounding box center [1169, 537] width 48 height 24
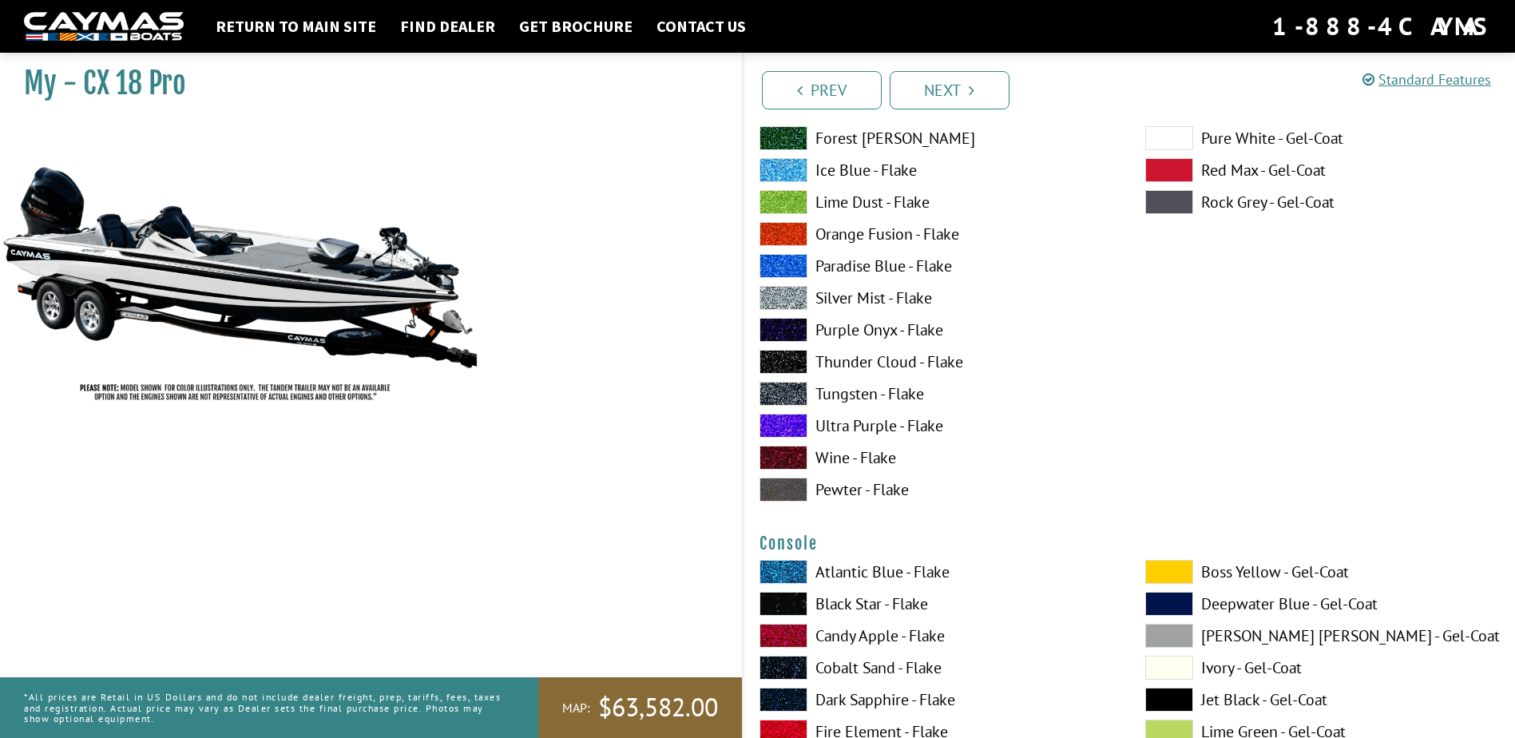
scroll to position [3913, 0]
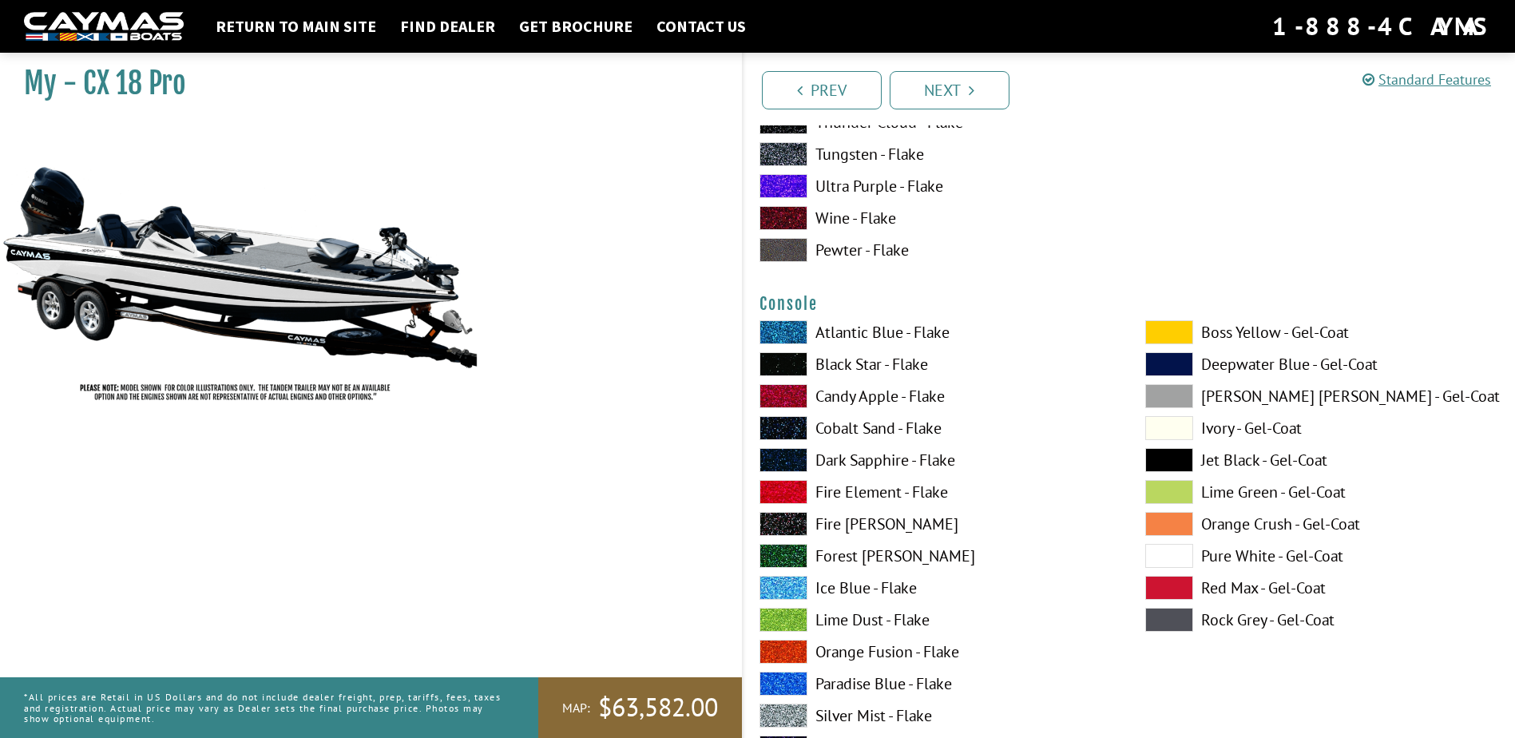
click at [1168, 553] on span at bounding box center [1169, 556] width 48 height 24
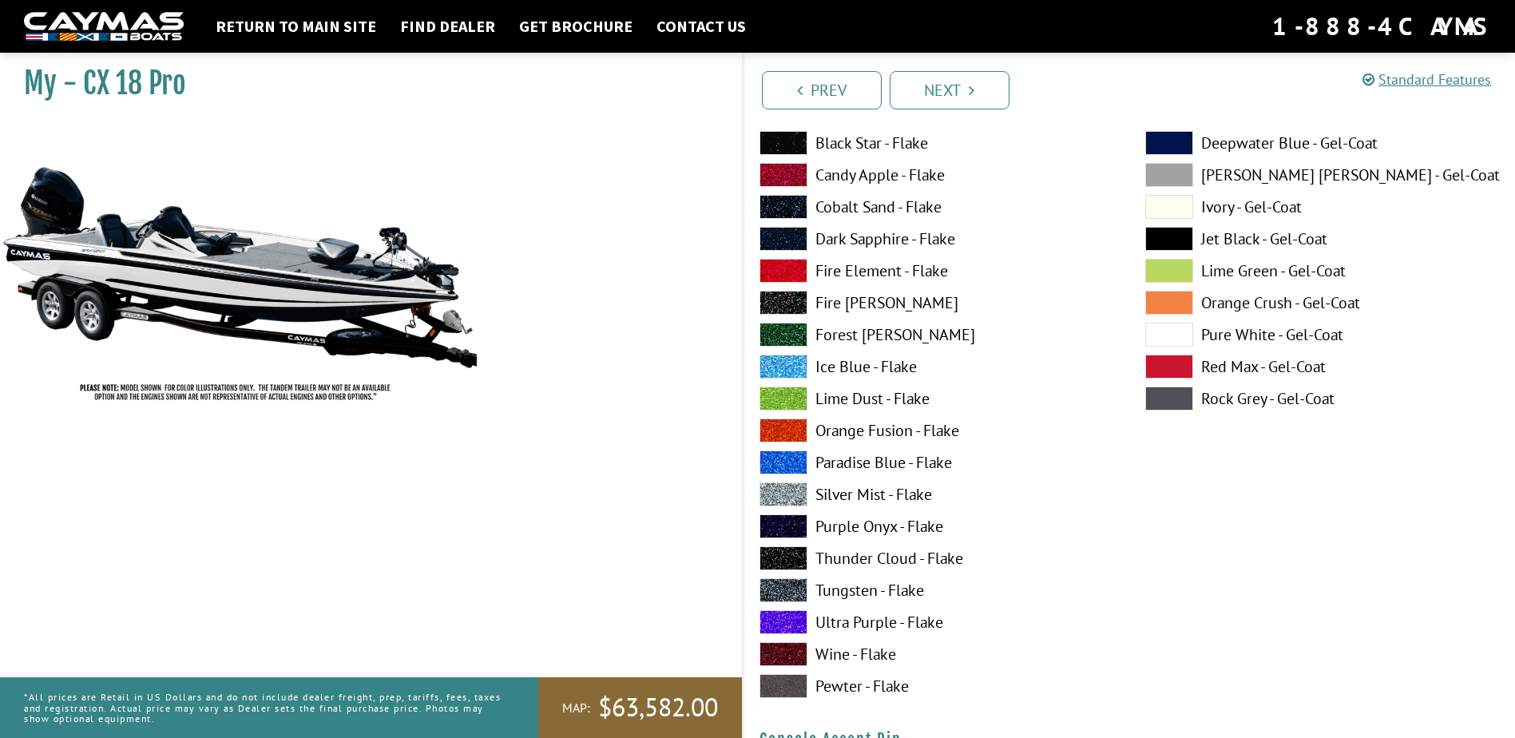
scroll to position [4712, 0]
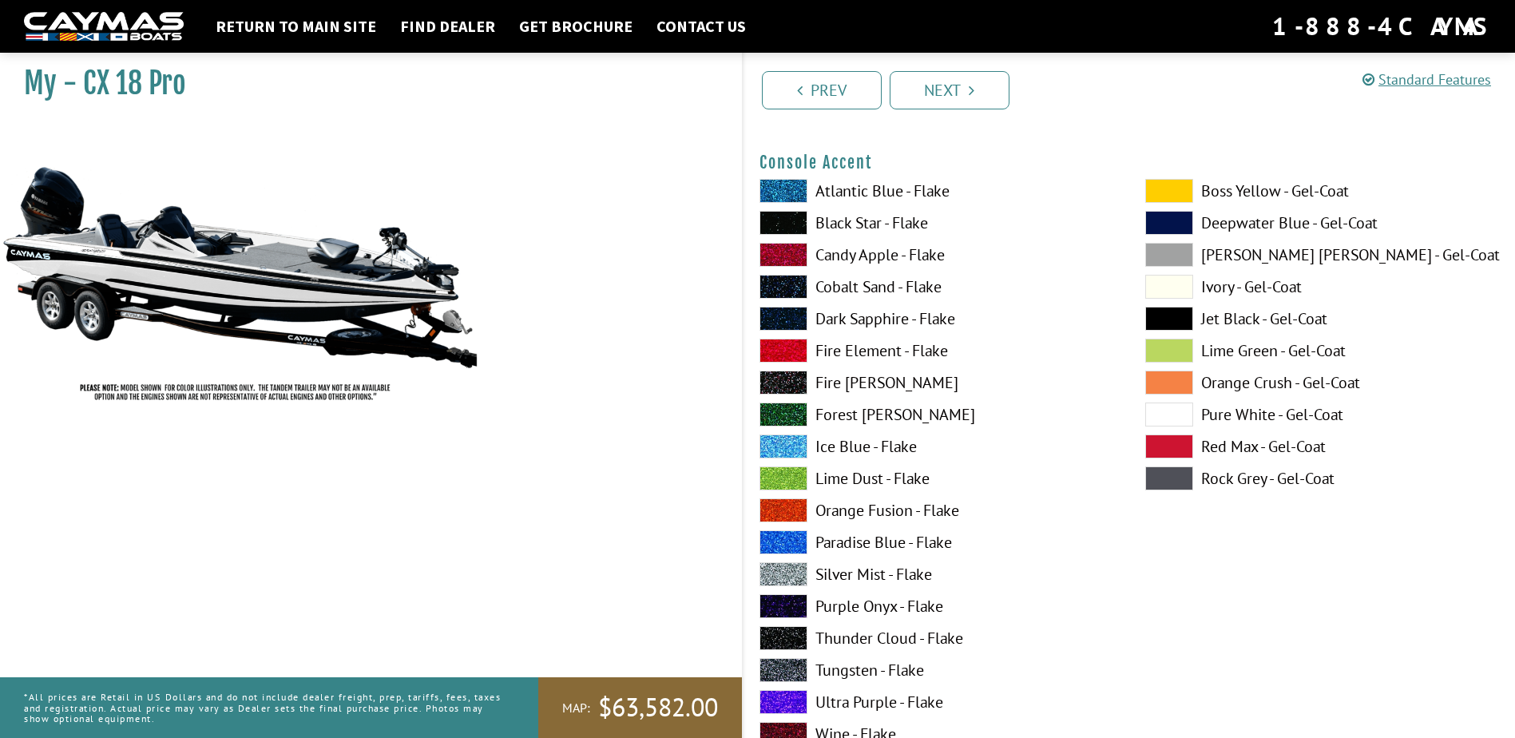
click at [788, 228] on span at bounding box center [783, 223] width 48 height 24
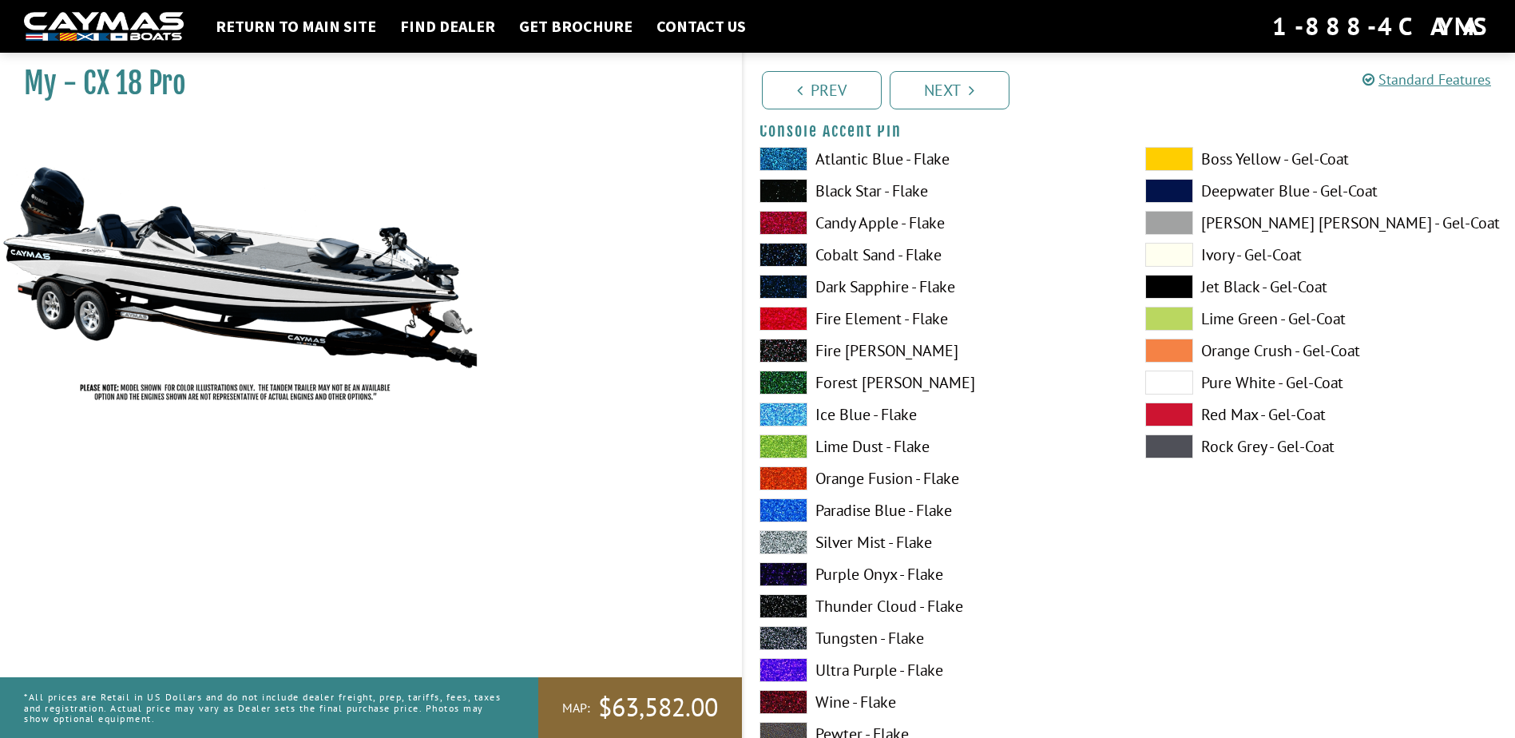
scroll to position [5510, 0]
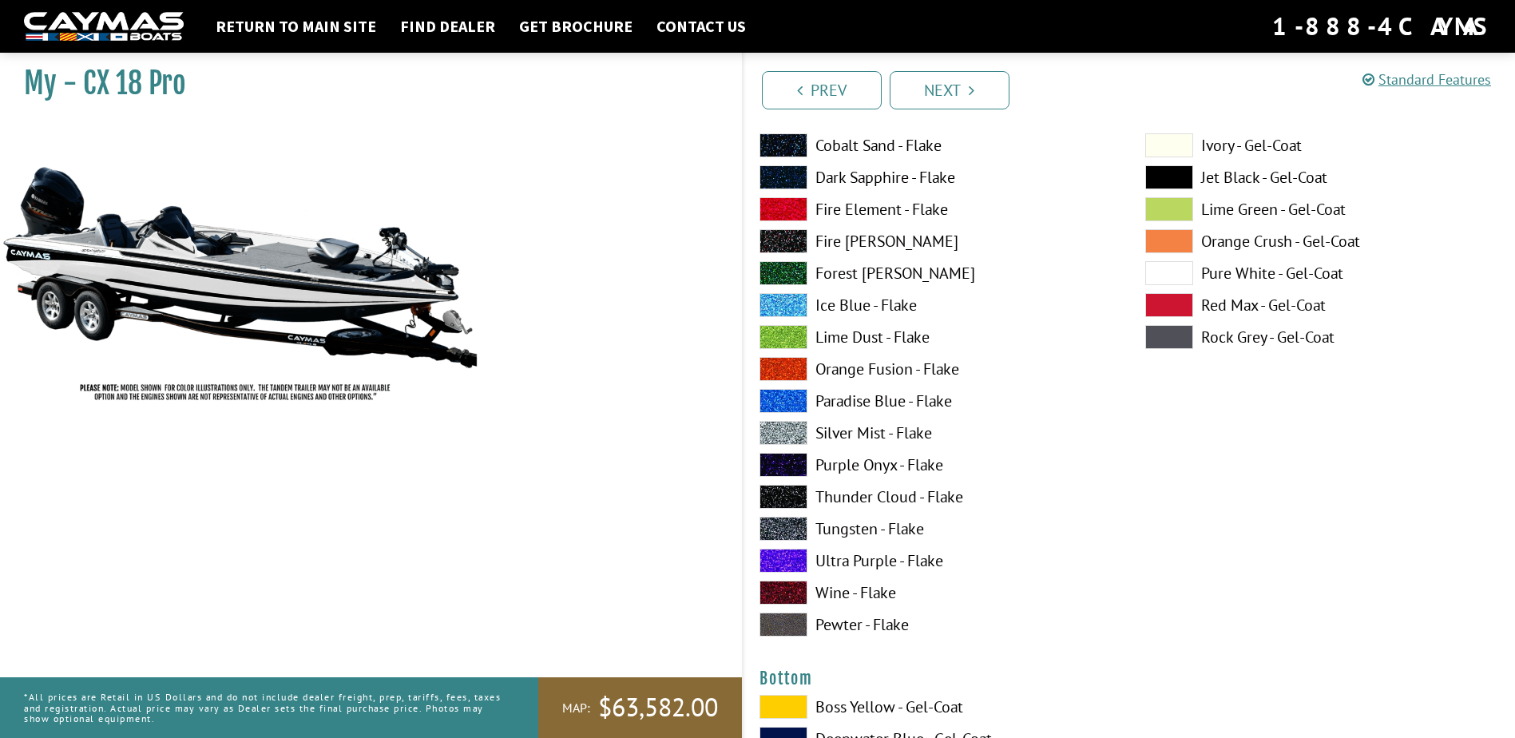
click at [782, 430] on span at bounding box center [783, 433] width 48 height 24
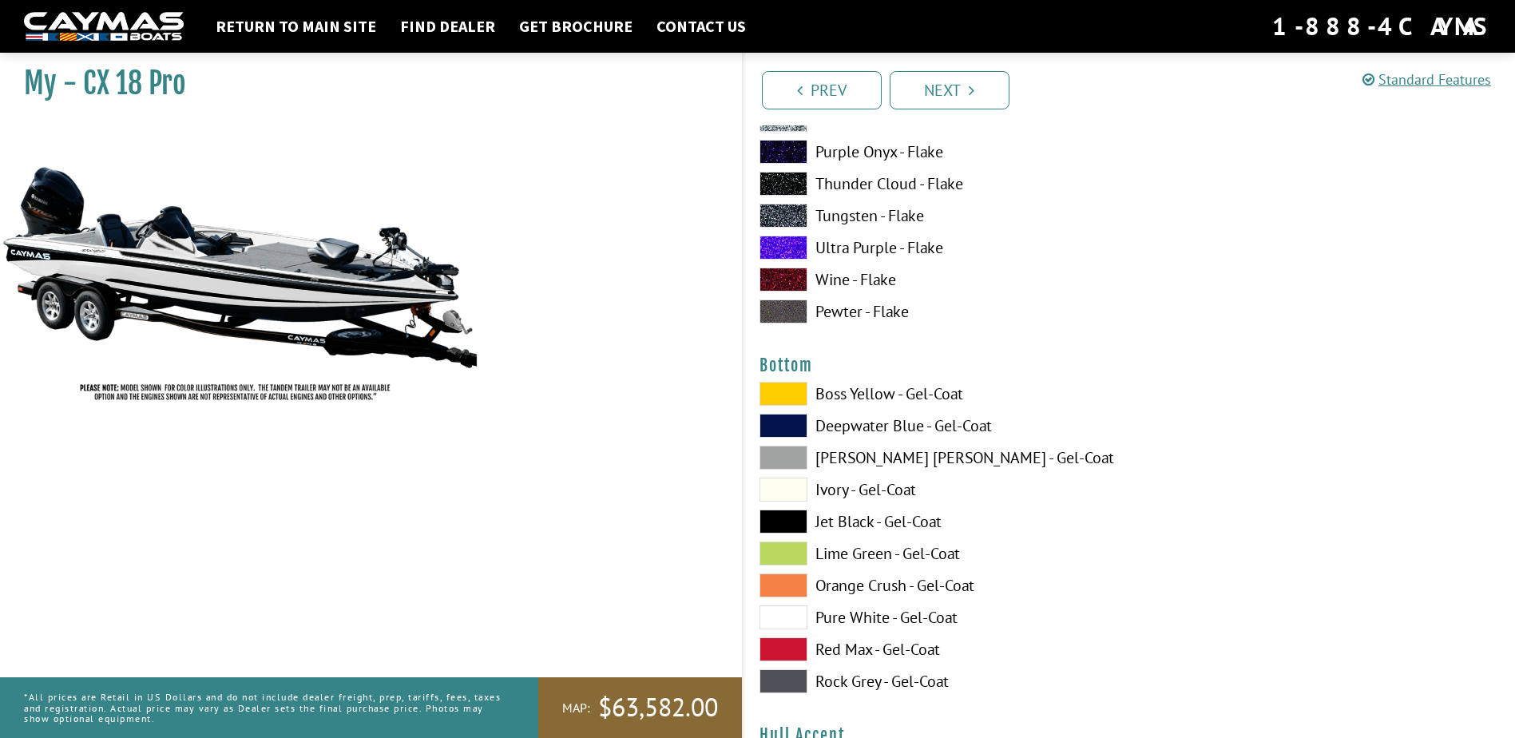
scroll to position [5910, 0]
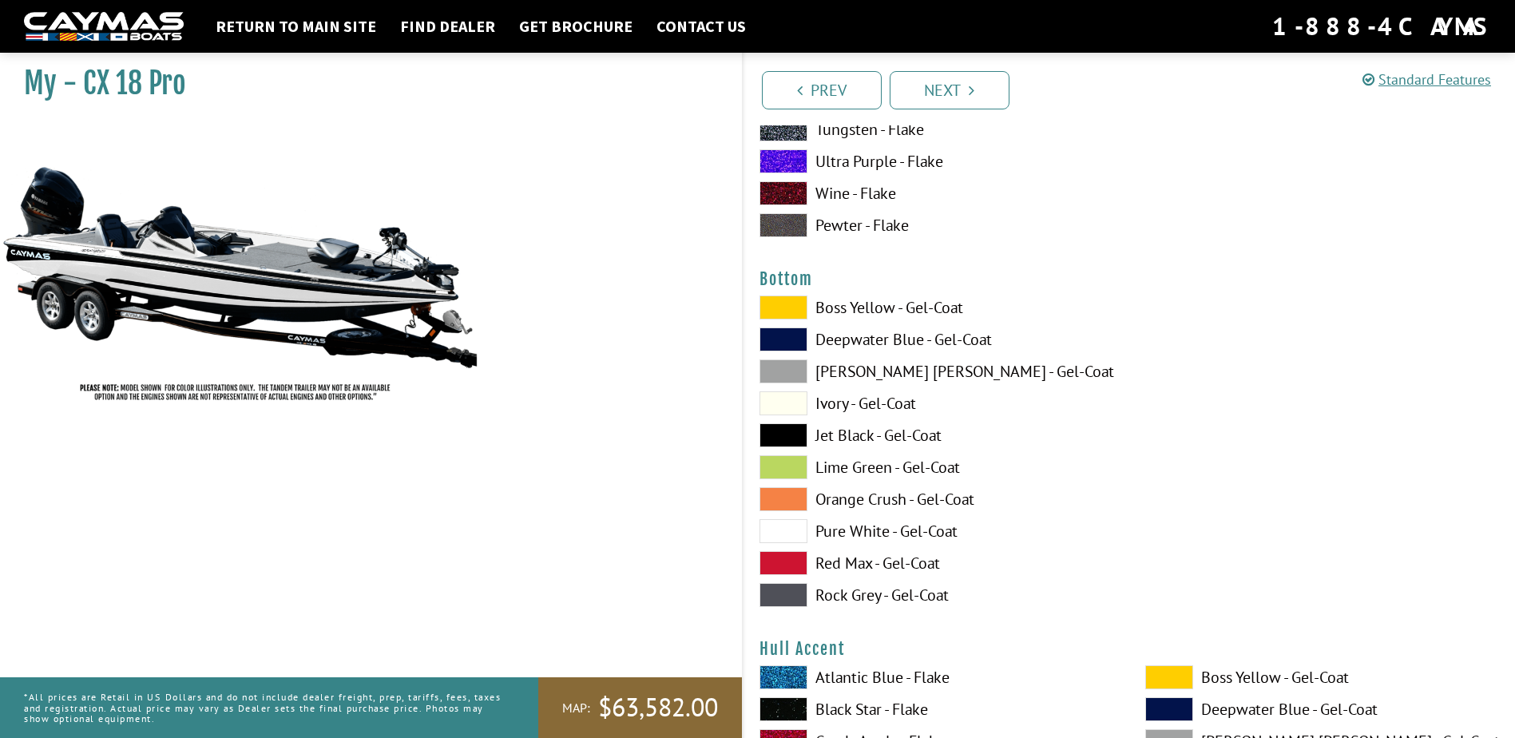
click at [786, 435] on span at bounding box center [783, 435] width 48 height 24
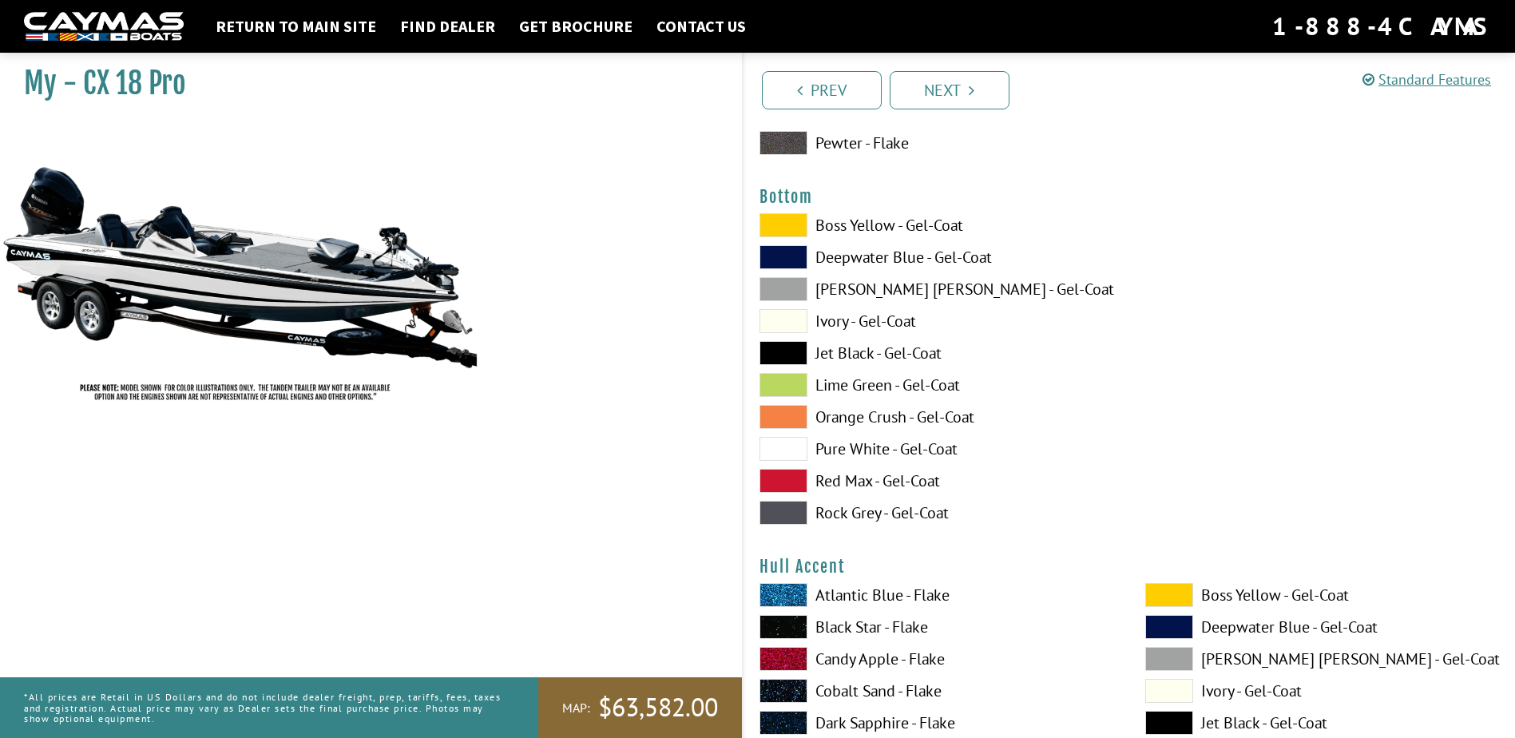
scroll to position [6069, 0]
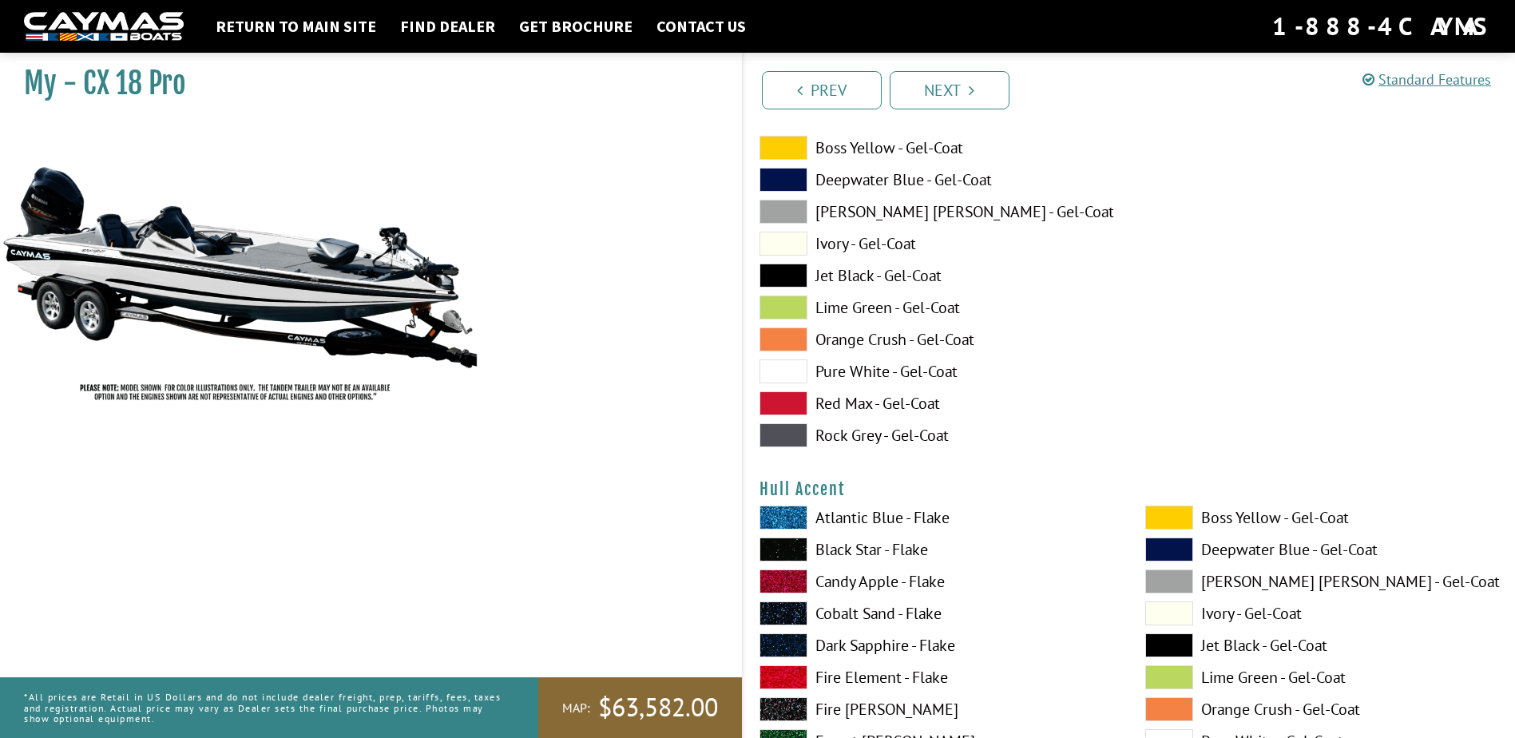
click at [783, 551] on span at bounding box center [783, 549] width 48 height 24
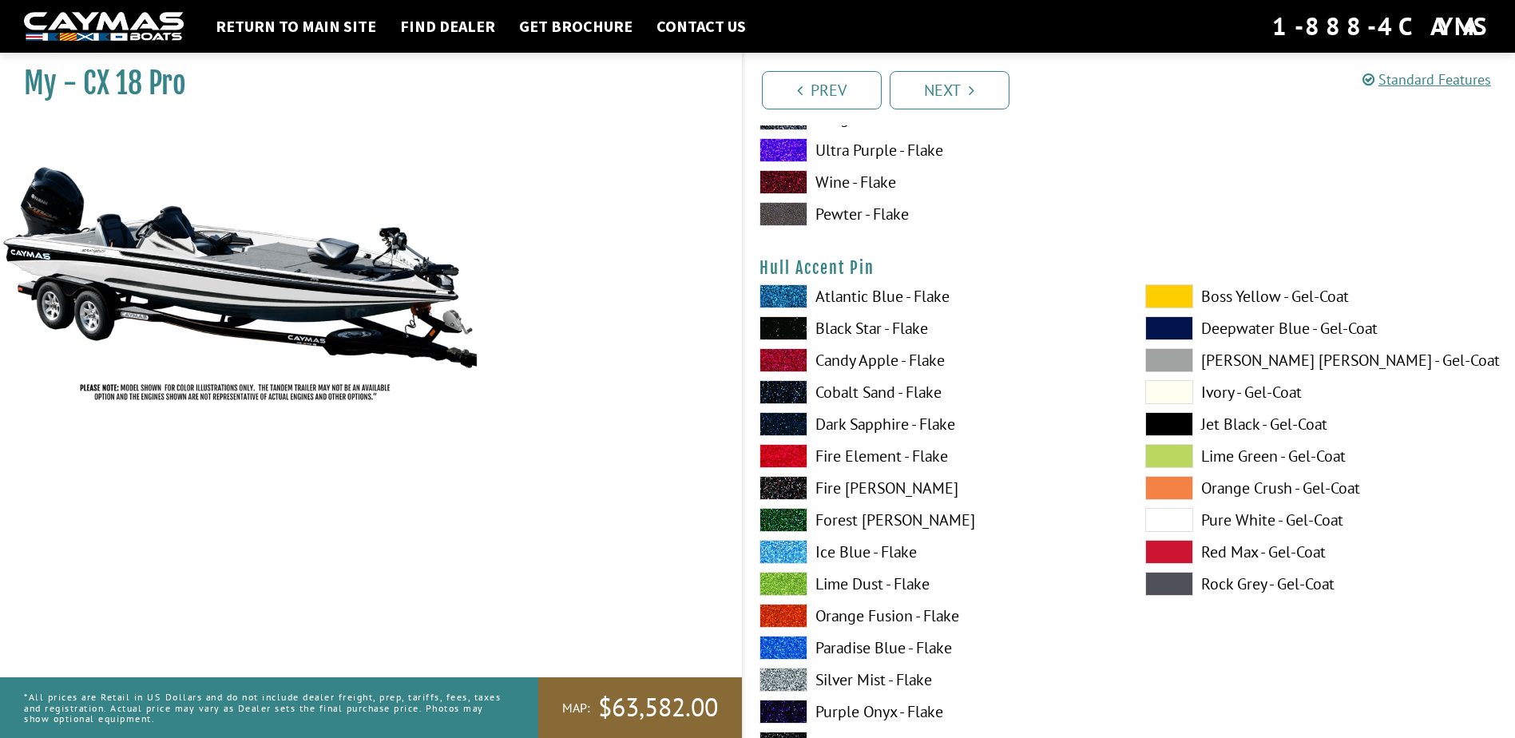
scroll to position [7028, 0]
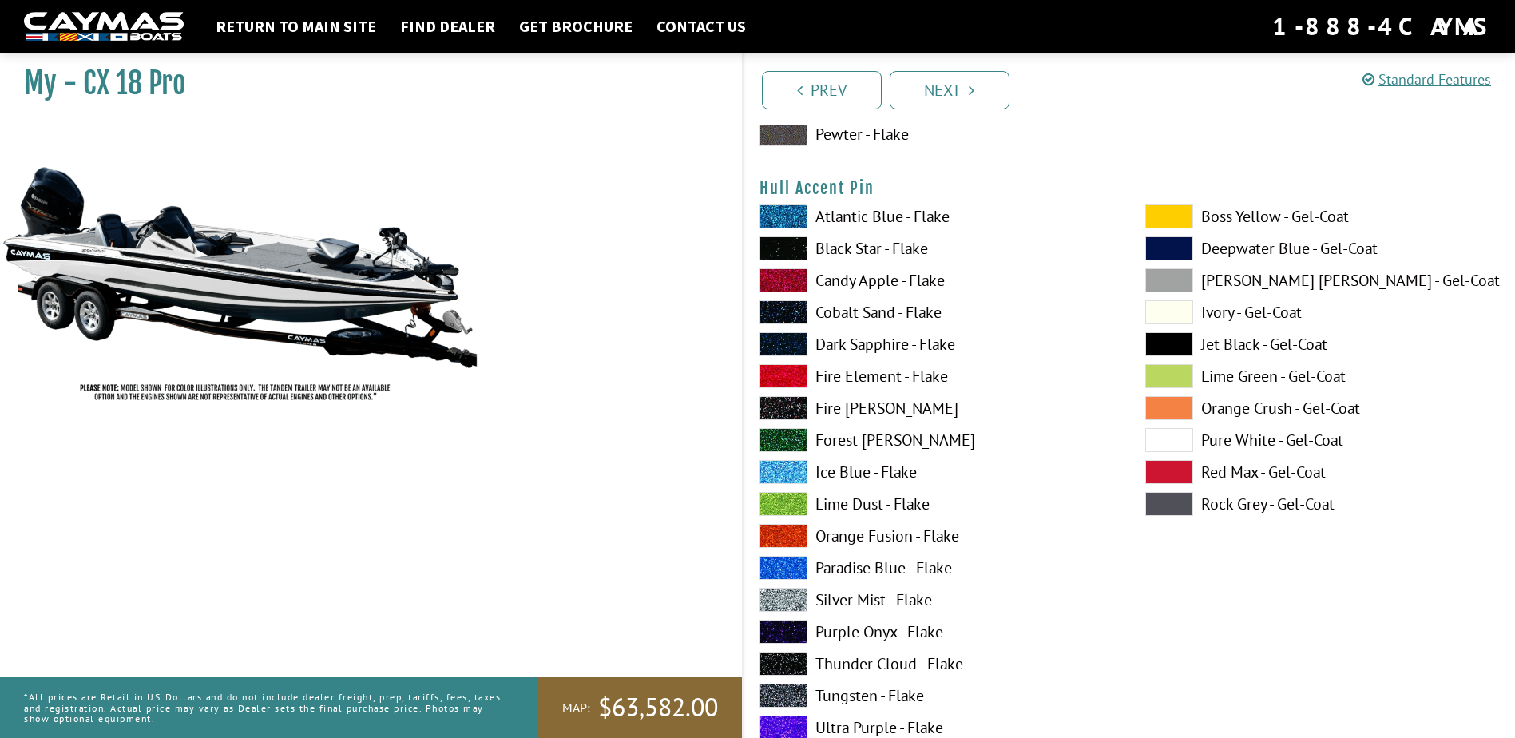
click at [786, 605] on span at bounding box center [783, 600] width 48 height 24
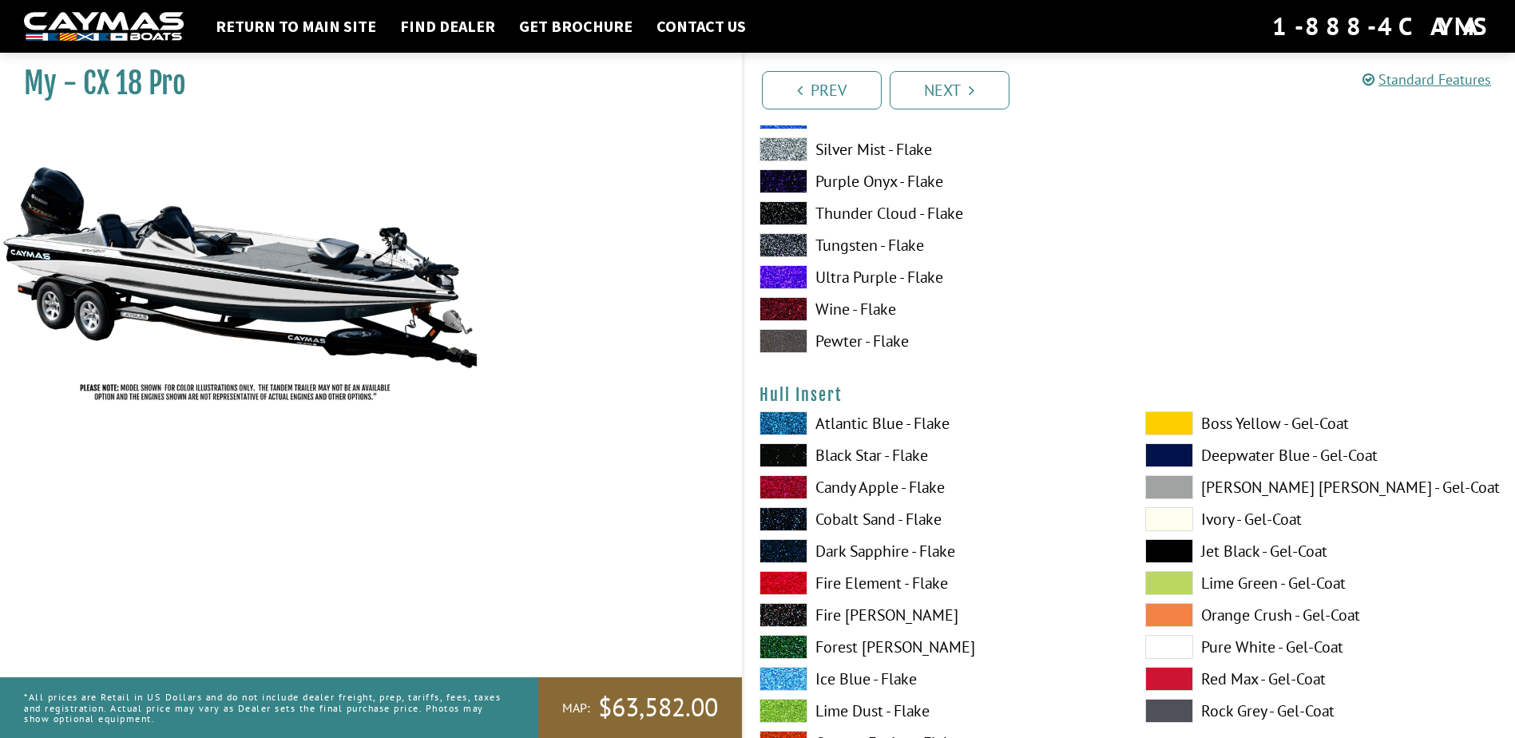
scroll to position [7507, 0]
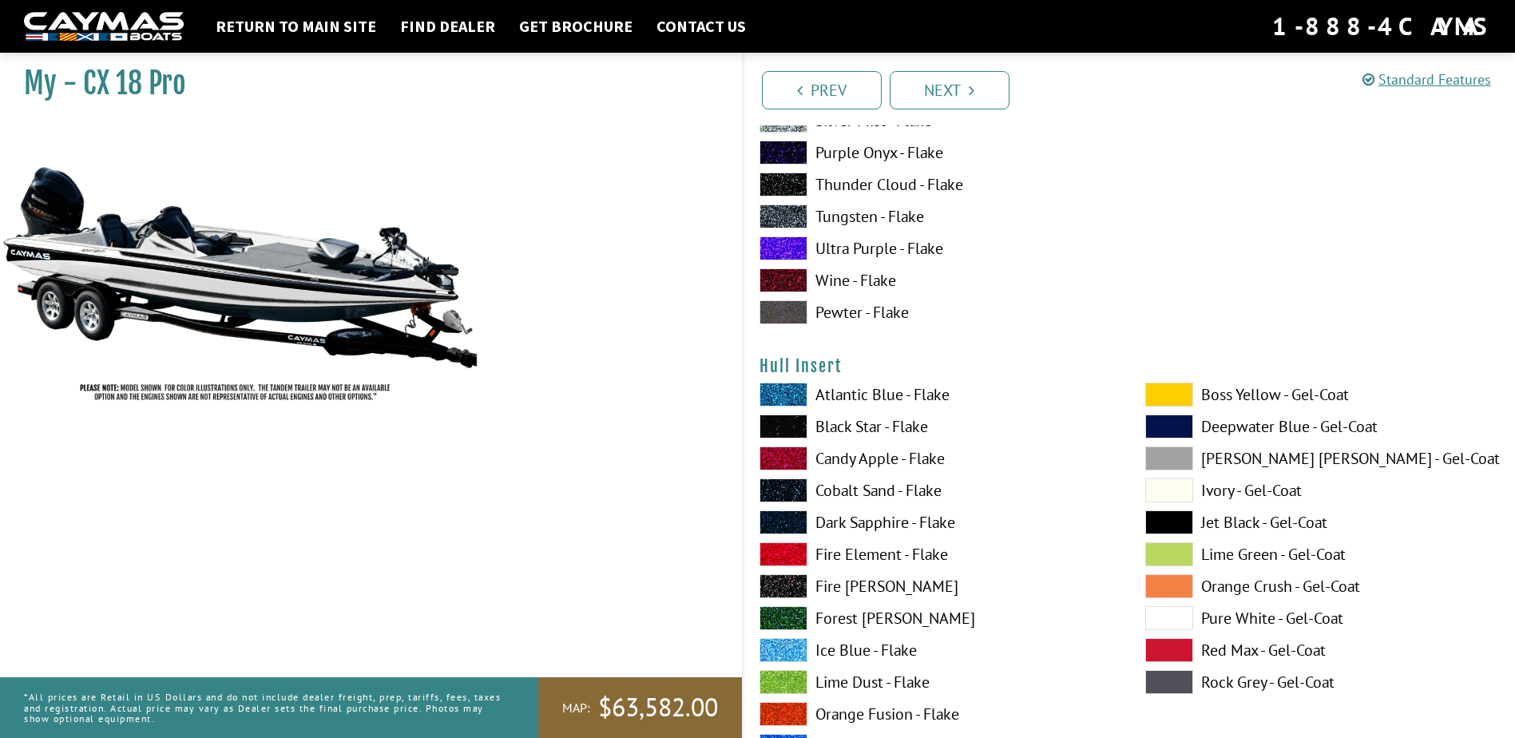
click at [778, 426] on span at bounding box center [783, 426] width 48 height 24
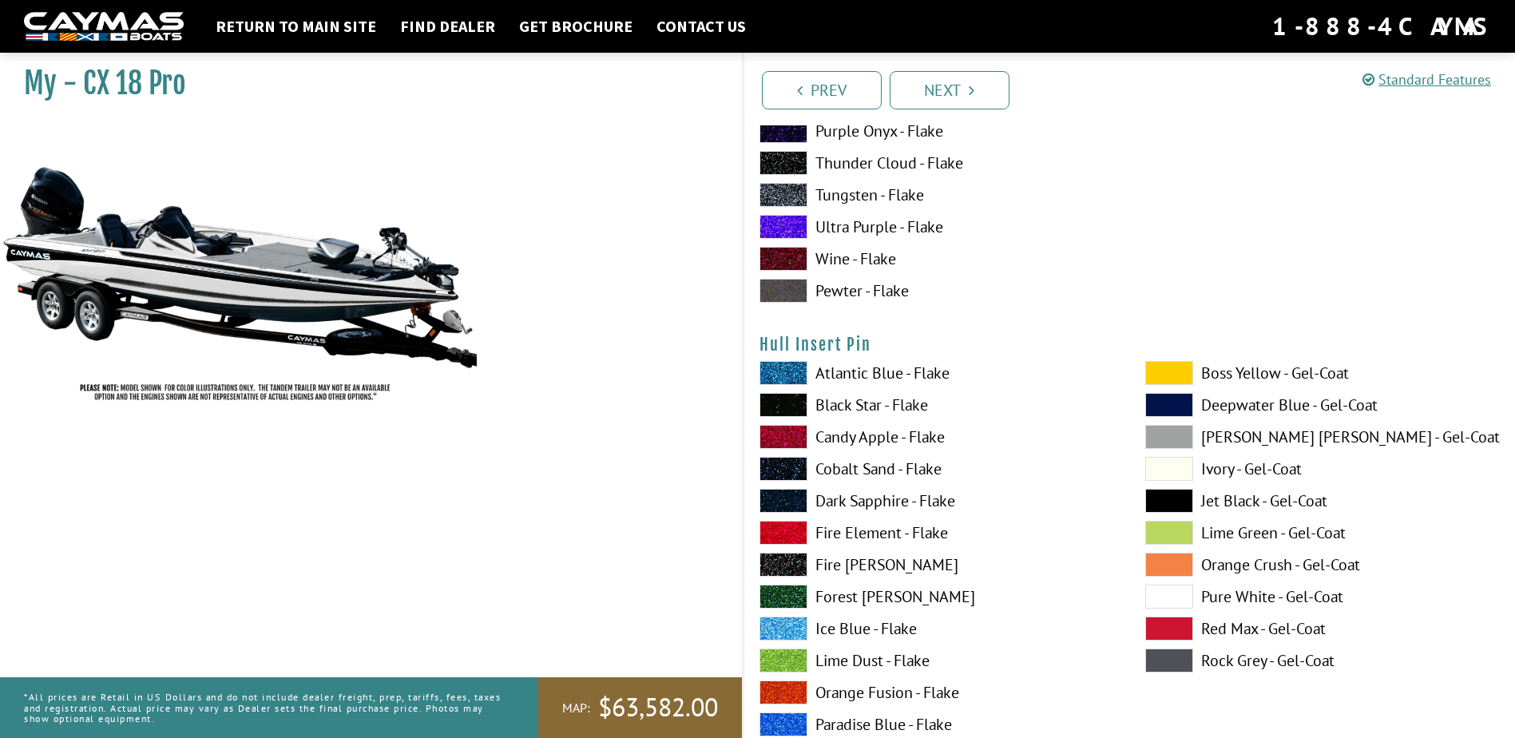
scroll to position [8305, 0]
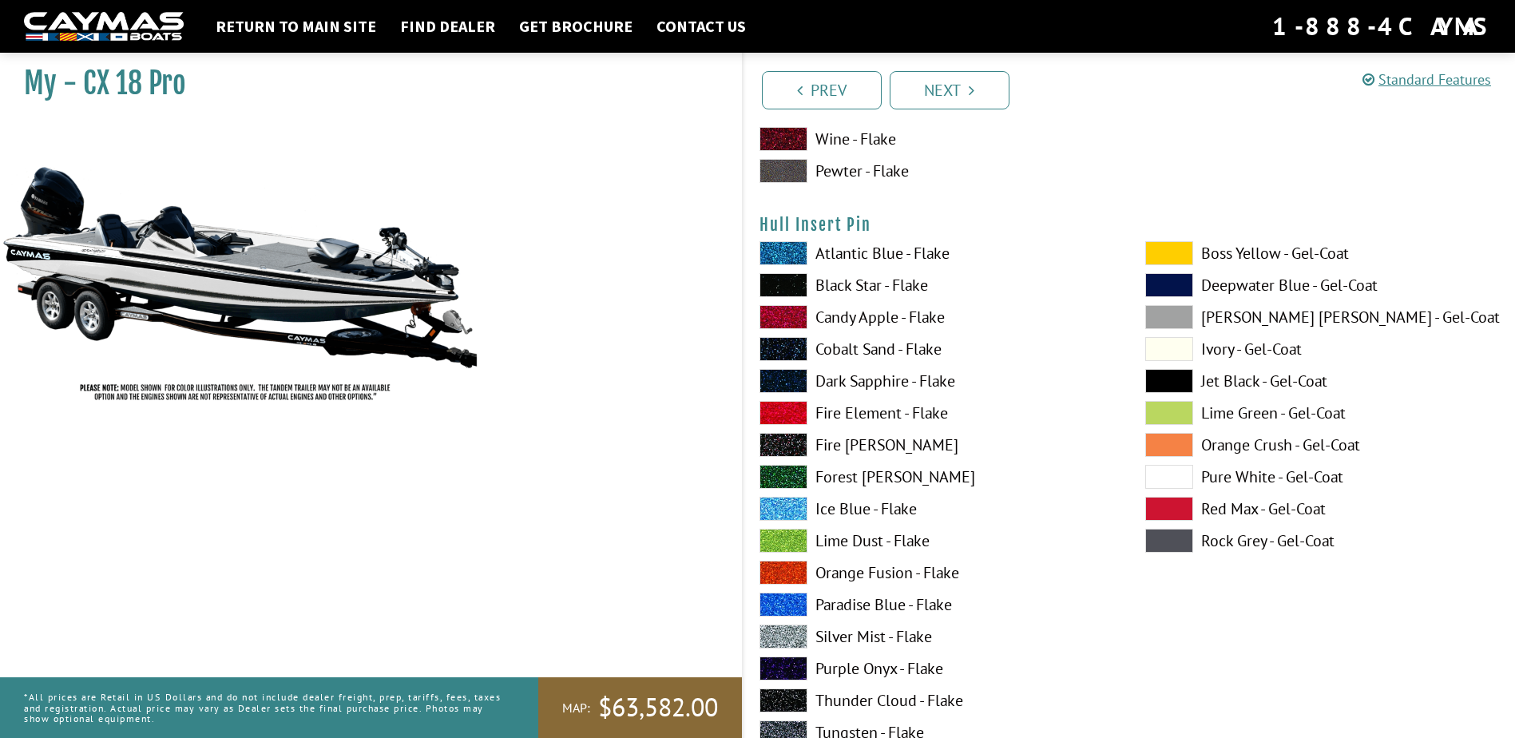
click at [771, 641] on span at bounding box center [783, 637] width 48 height 24
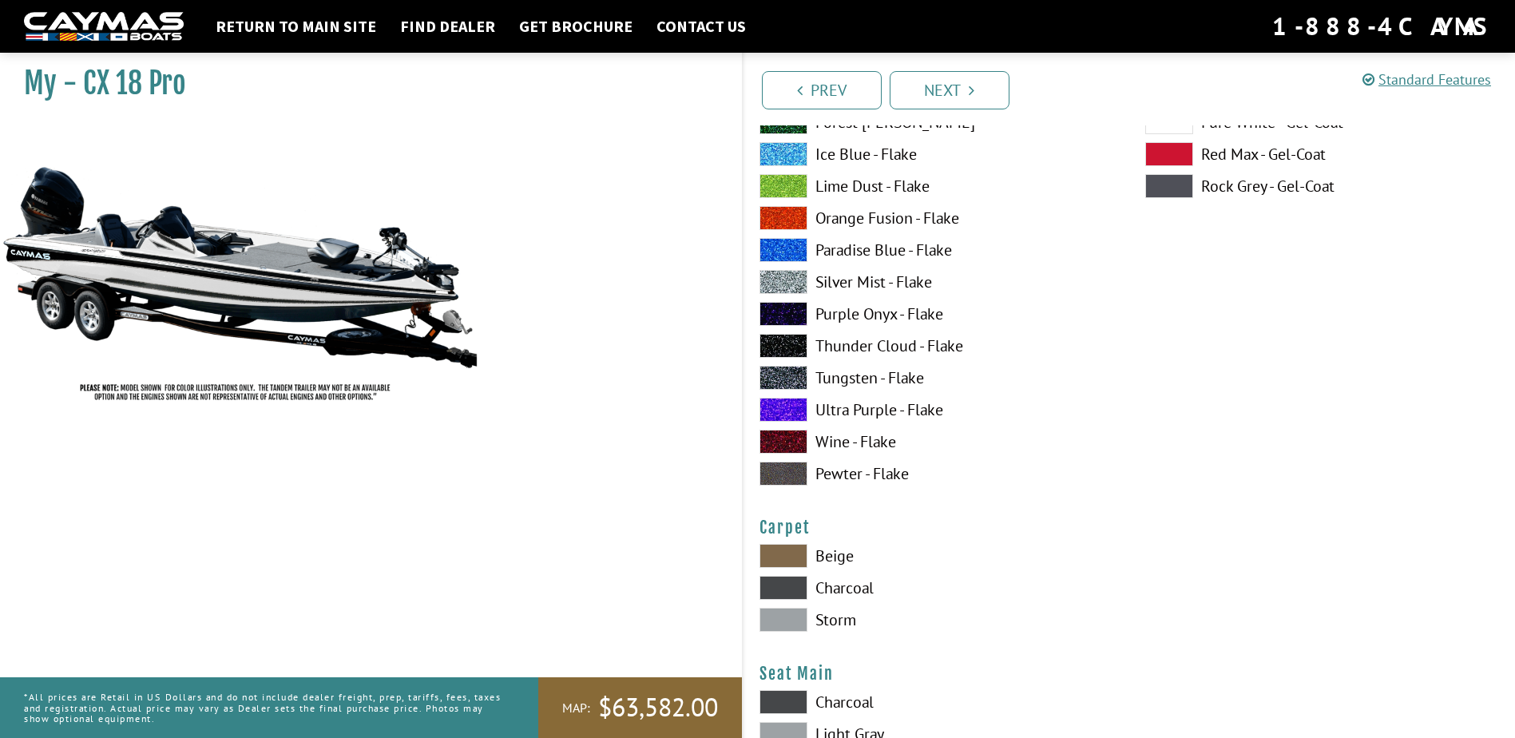
scroll to position [8785, 0]
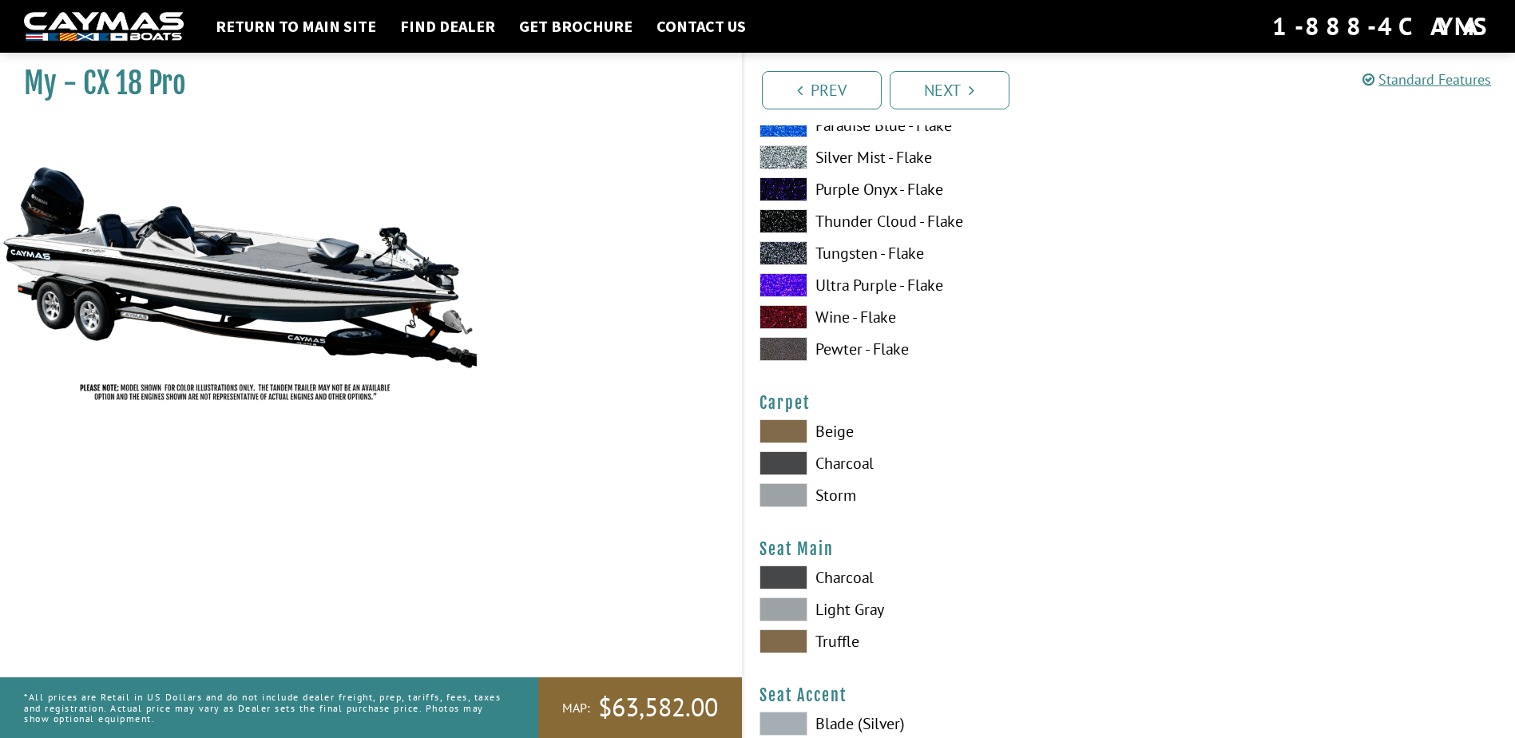
click at [791, 459] on span at bounding box center [783, 463] width 48 height 24
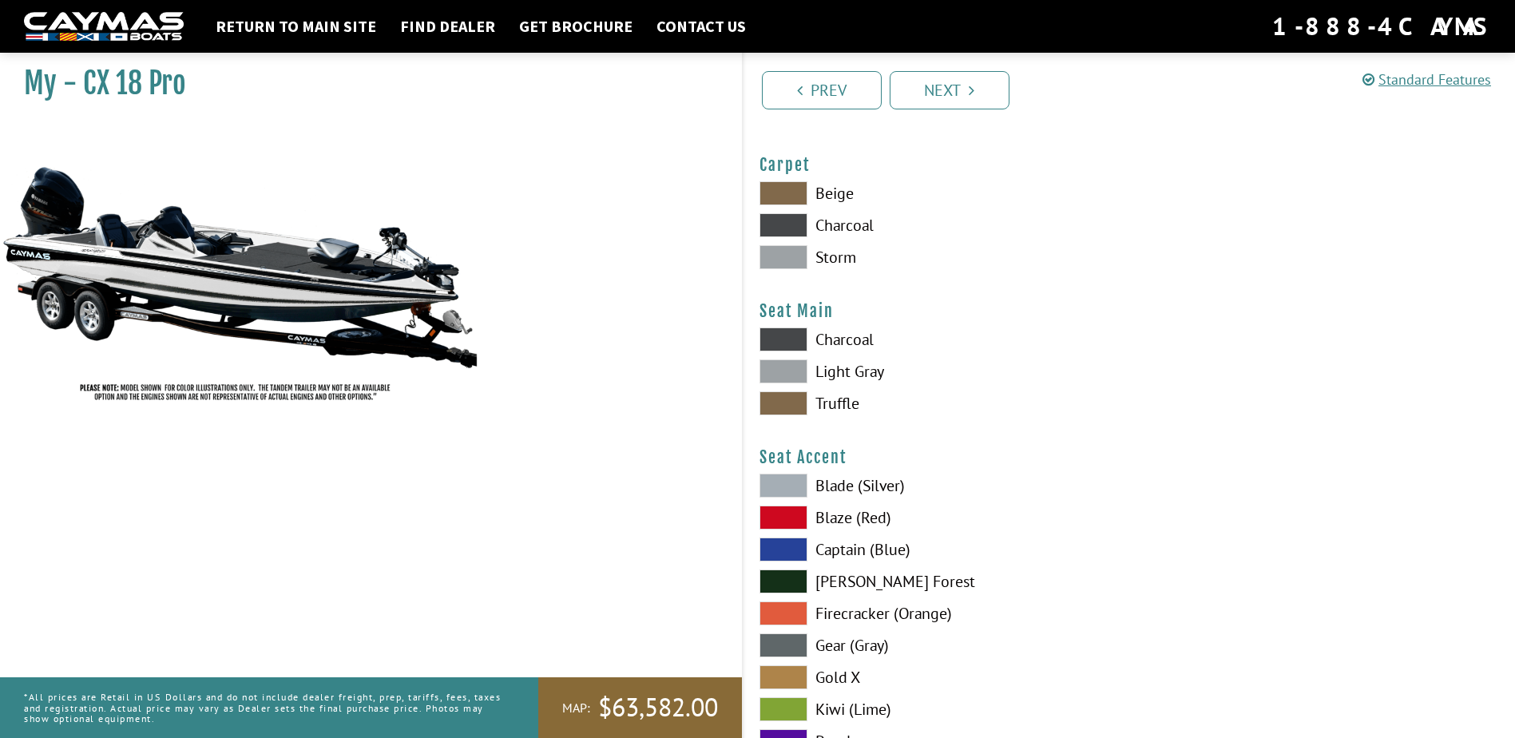
scroll to position [9024, 0]
click at [777, 336] on span at bounding box center [783, 338] width 48 height 24
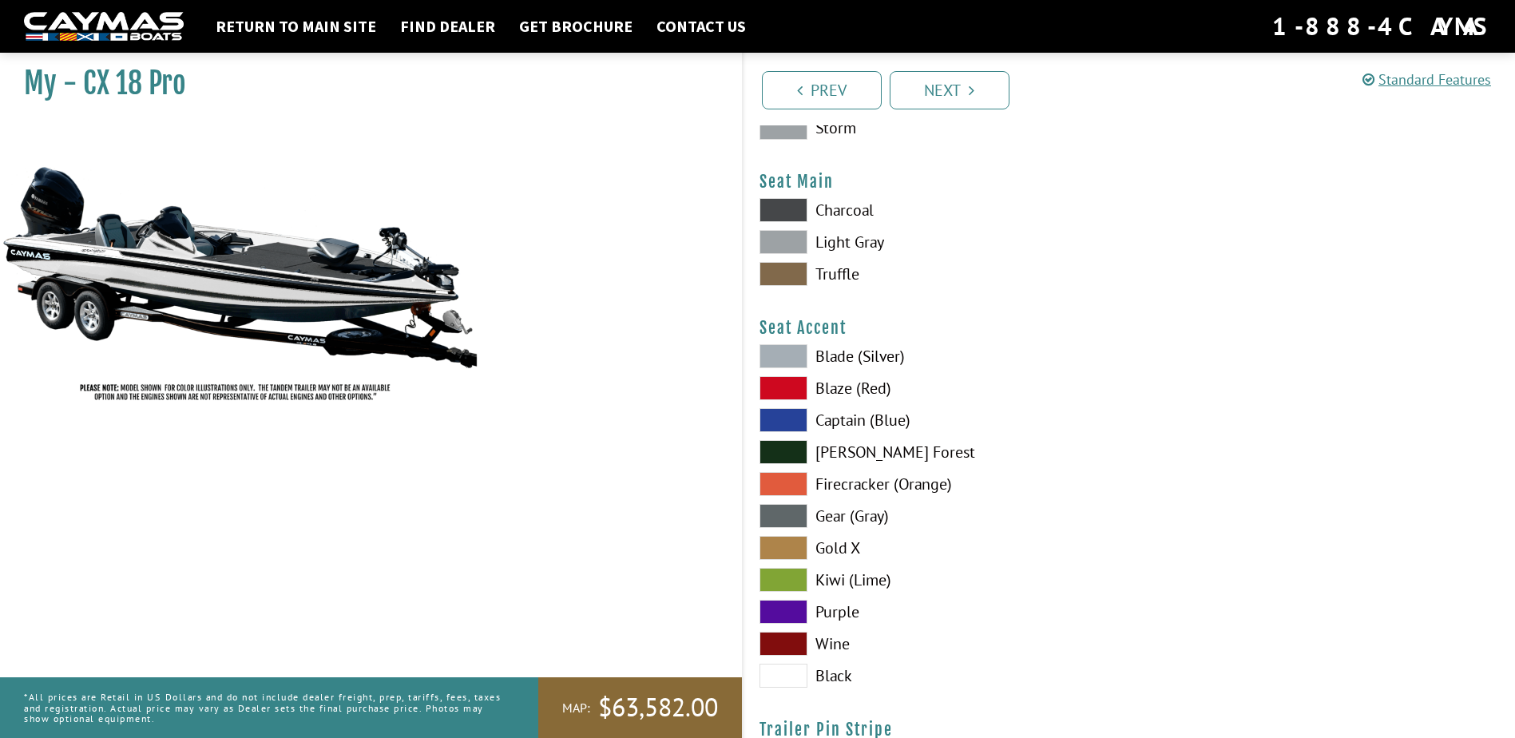
scroll to position [9184, 0]
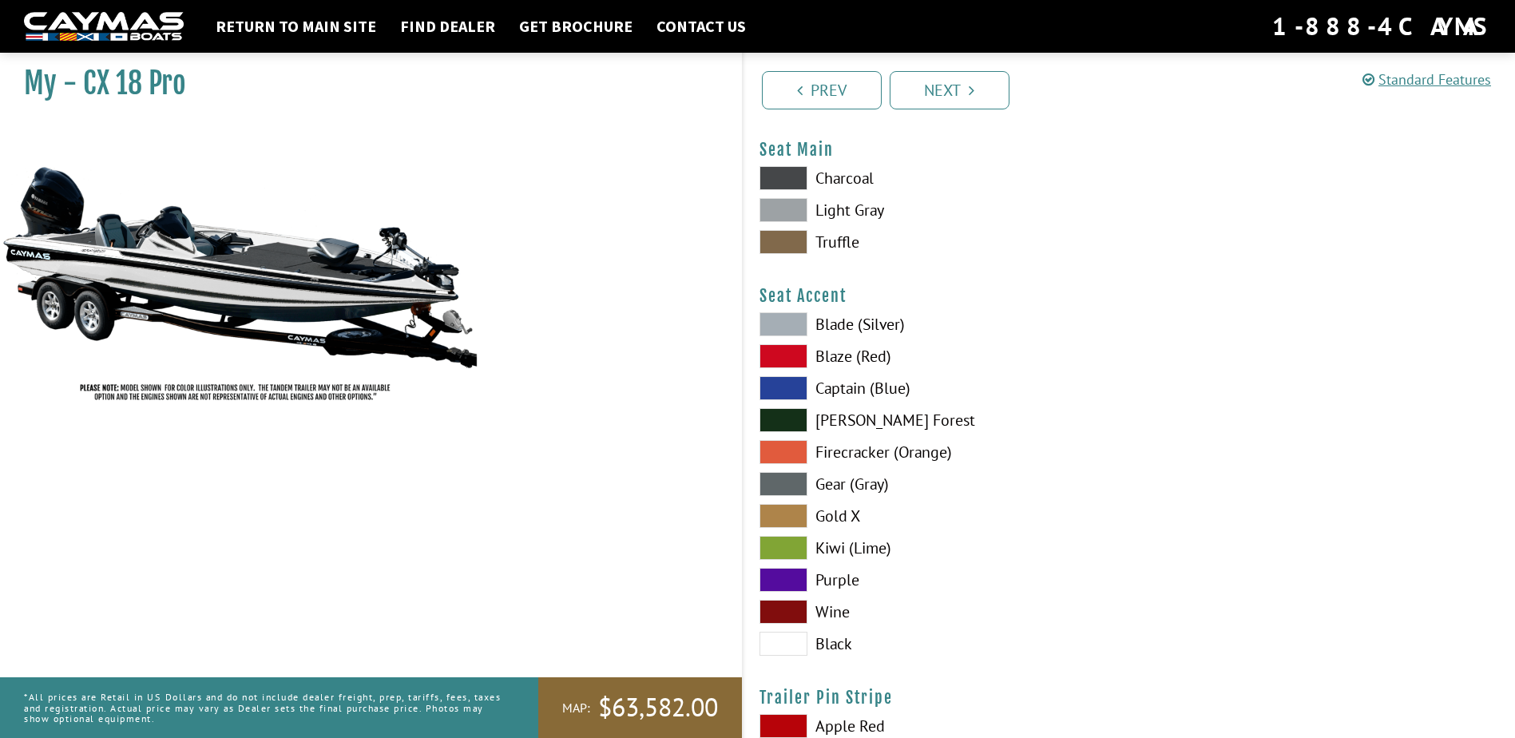
click at [768, 490] on span at bounding box center [783, 484] width 48 height 24
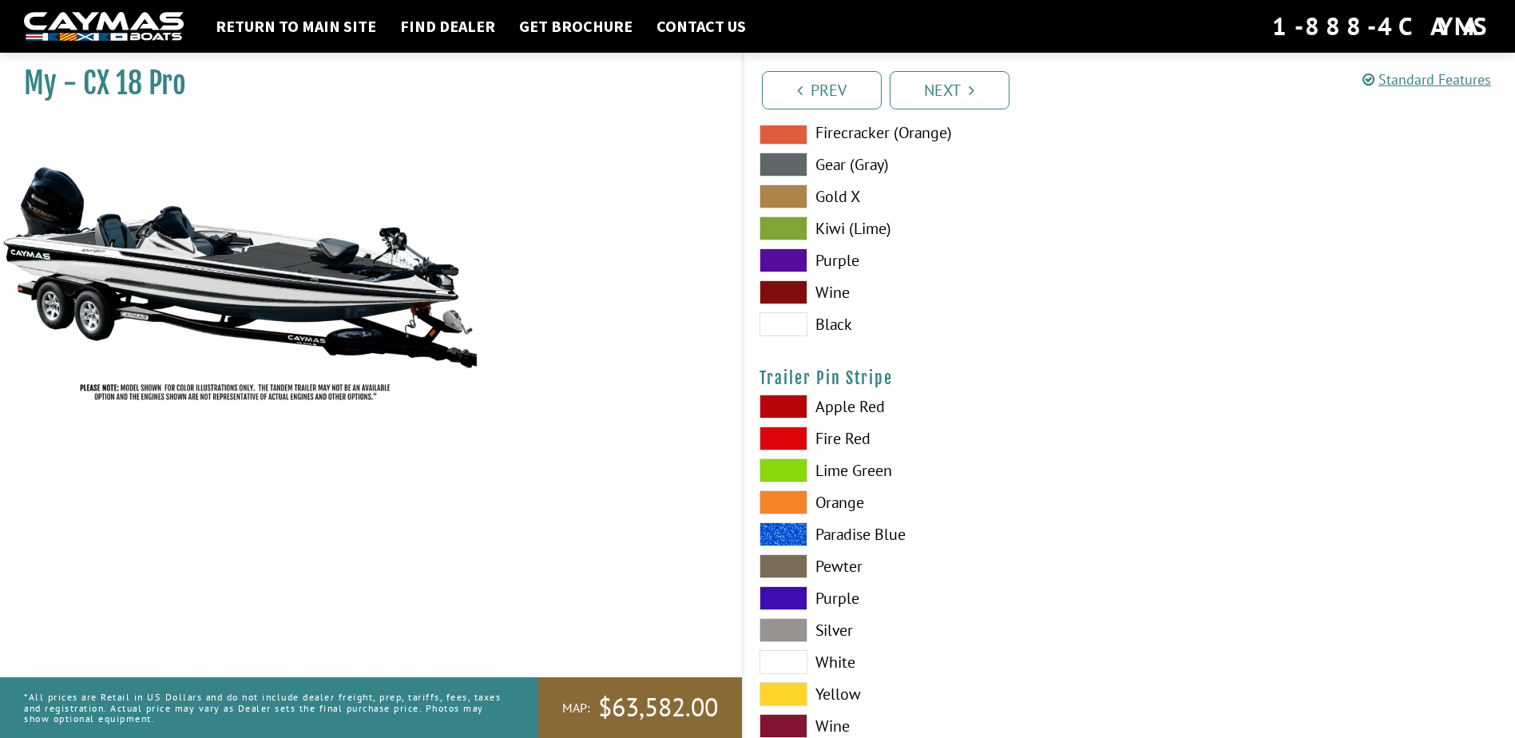
scroll to position [9550, 0]
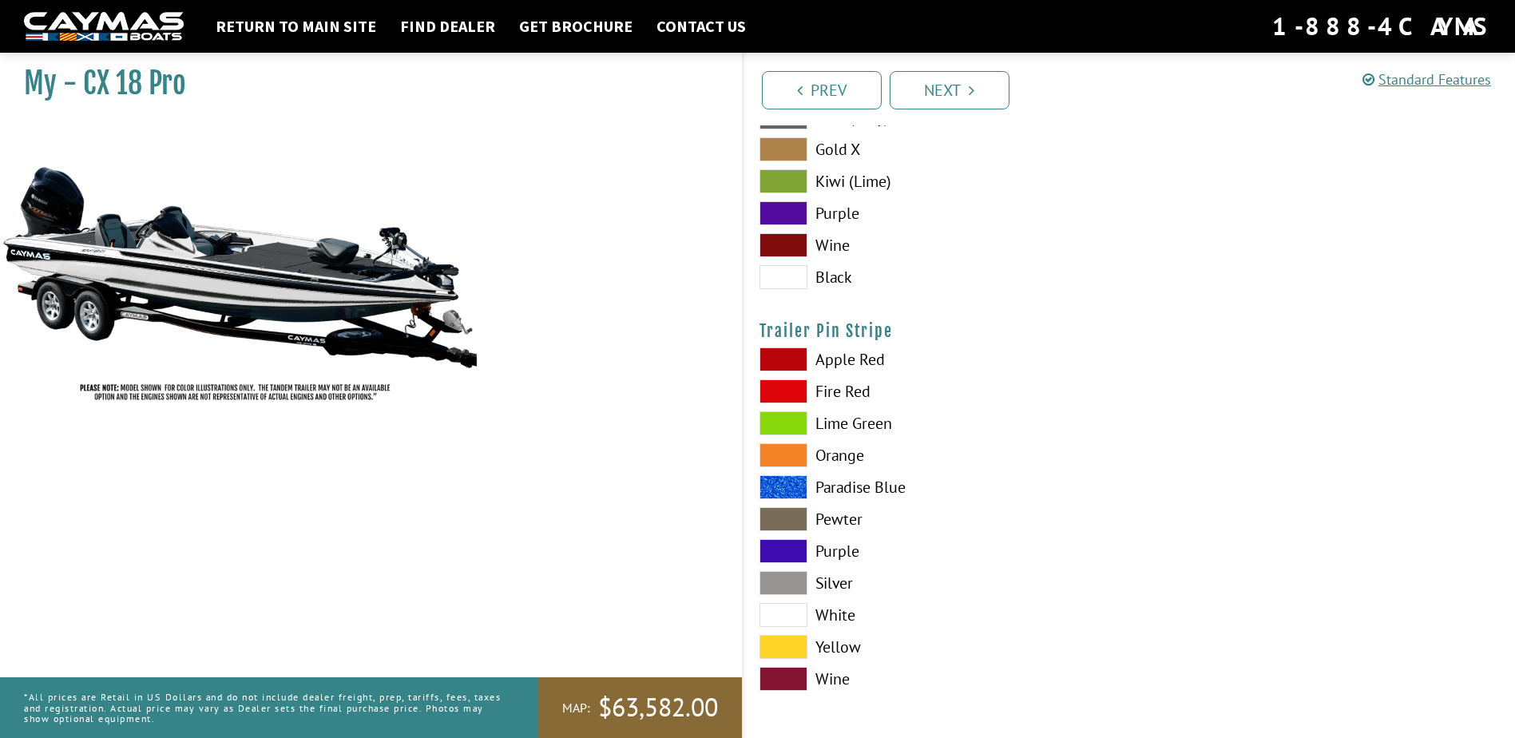
click at [787, 584] on span at bounding box center [783, 583] width 48 height 24
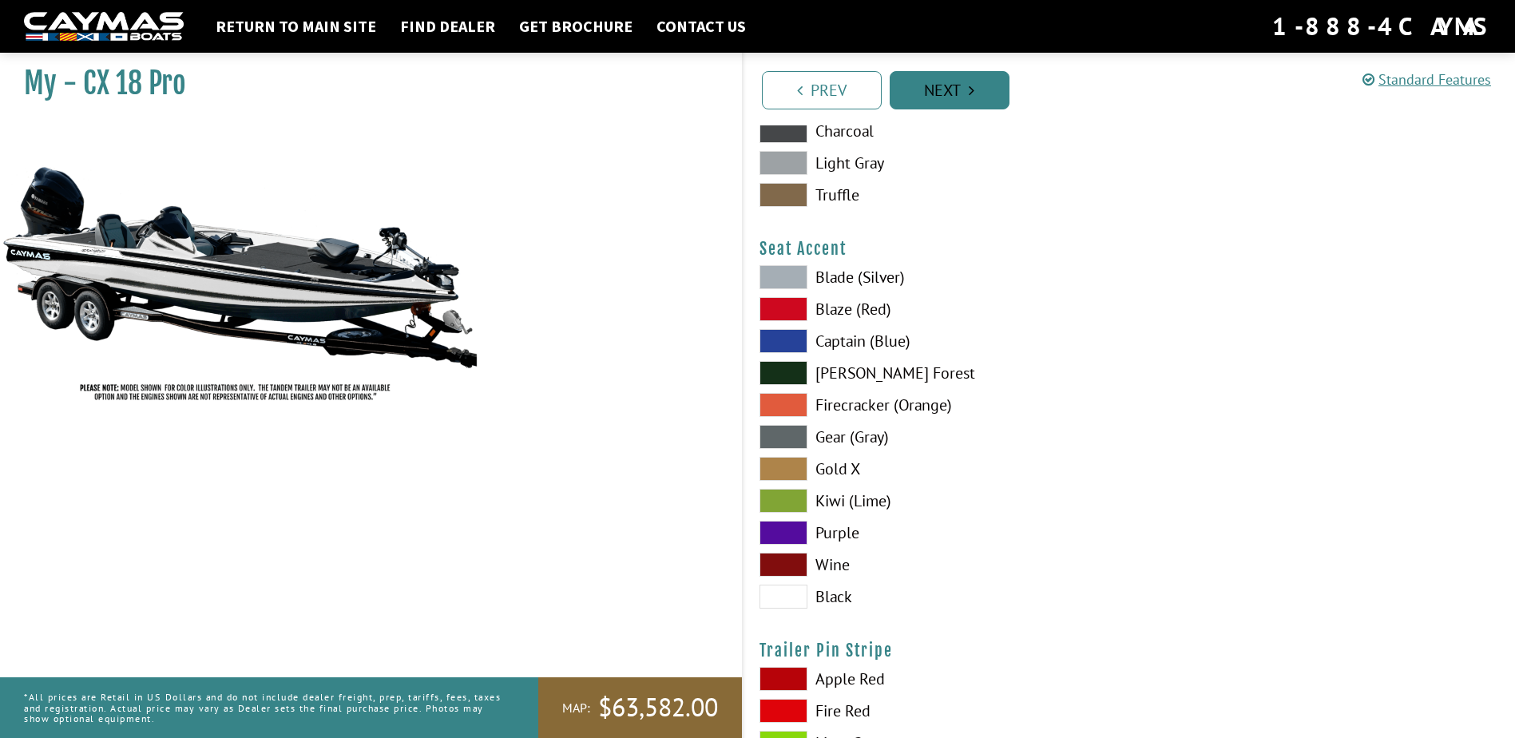
click at [952, 85] on link "Next" at bounding box center [950, 90] width 120 height 38
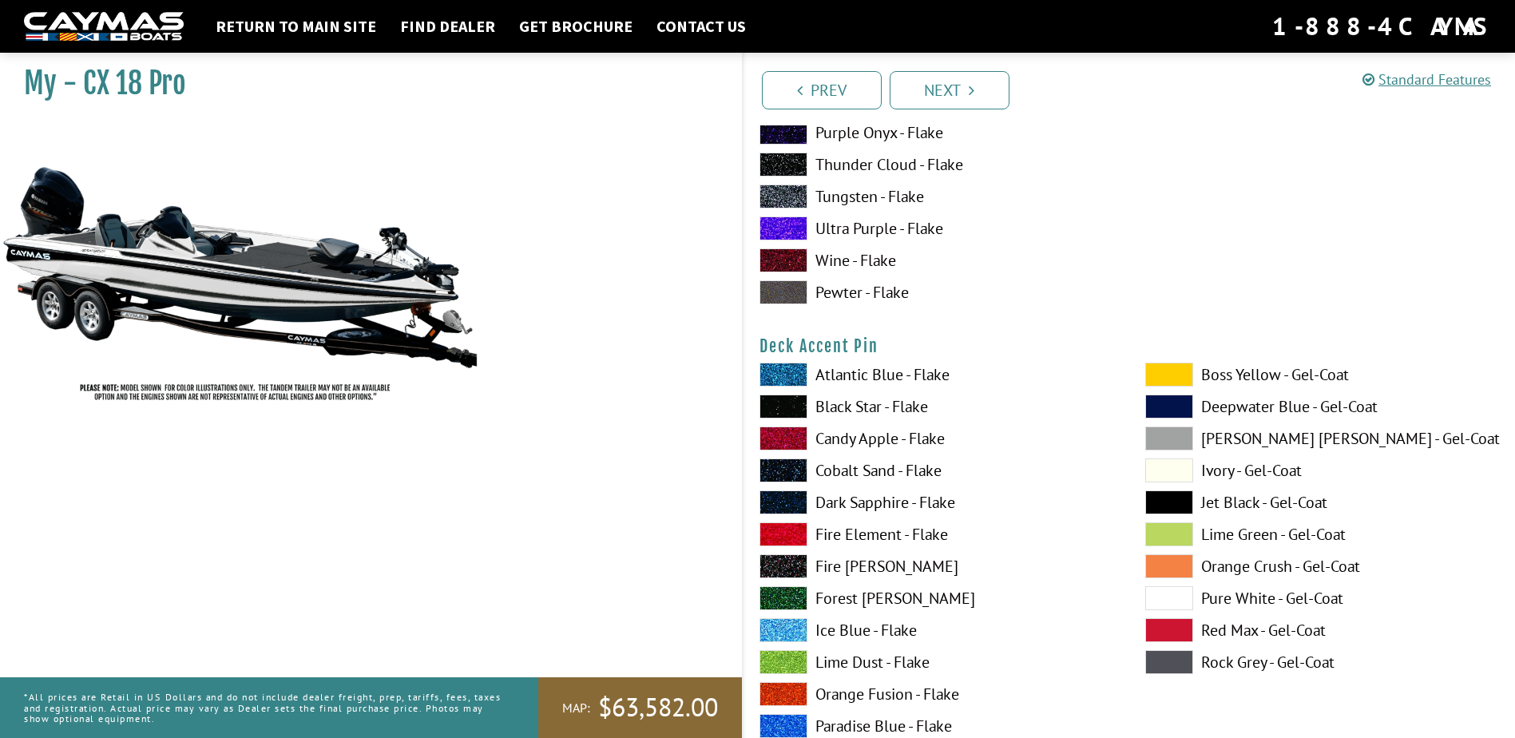
scroll to position [787, 0]
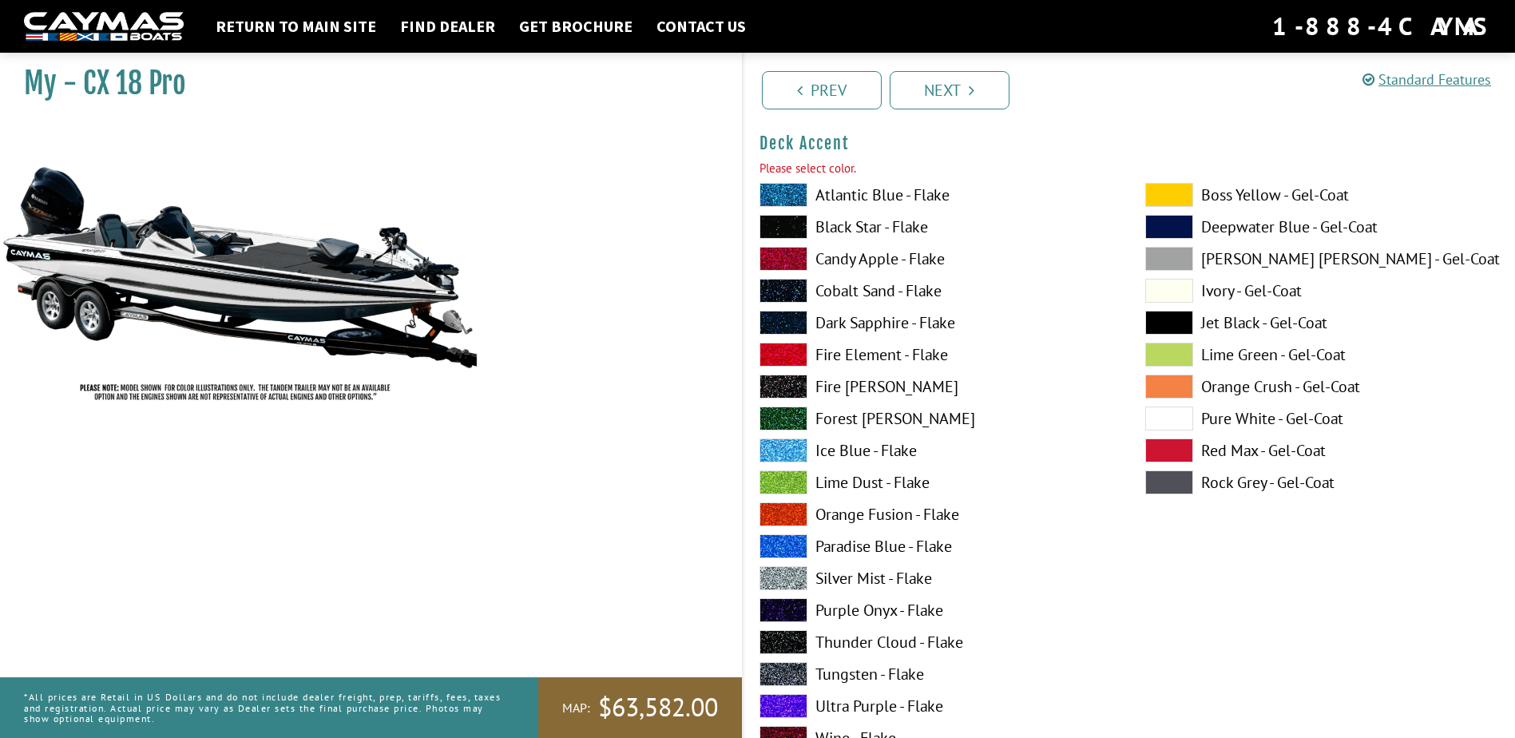
click at [780, 225] on span at bounding box center [783, 227] width 48 height 24
click at [964, 82] on link "Next" at bounding box center [950, 90] width 120 height 38
click at [937, 87] on link "Next" at bounding box center [950, 90] width 120 height 38
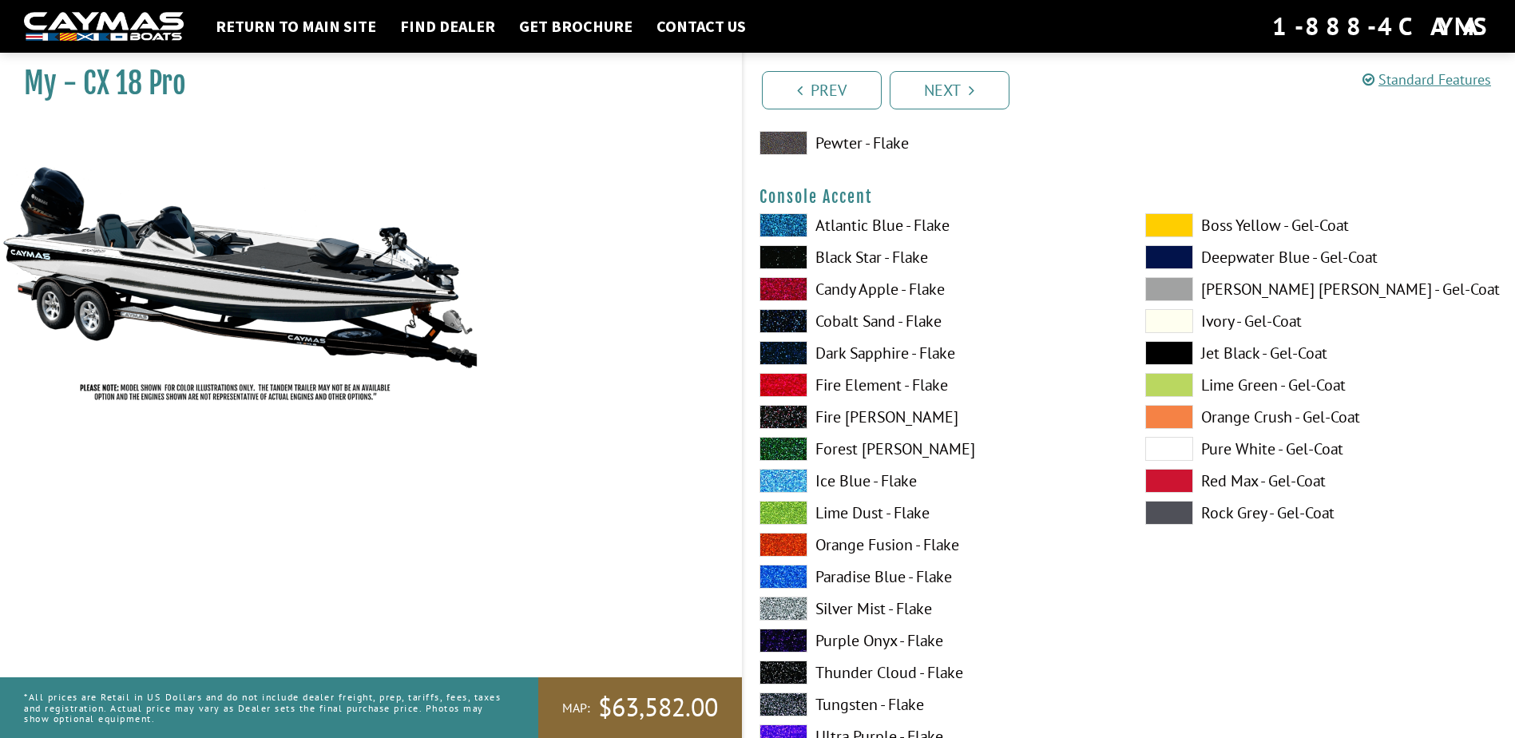
scroll to position [4301, 0]
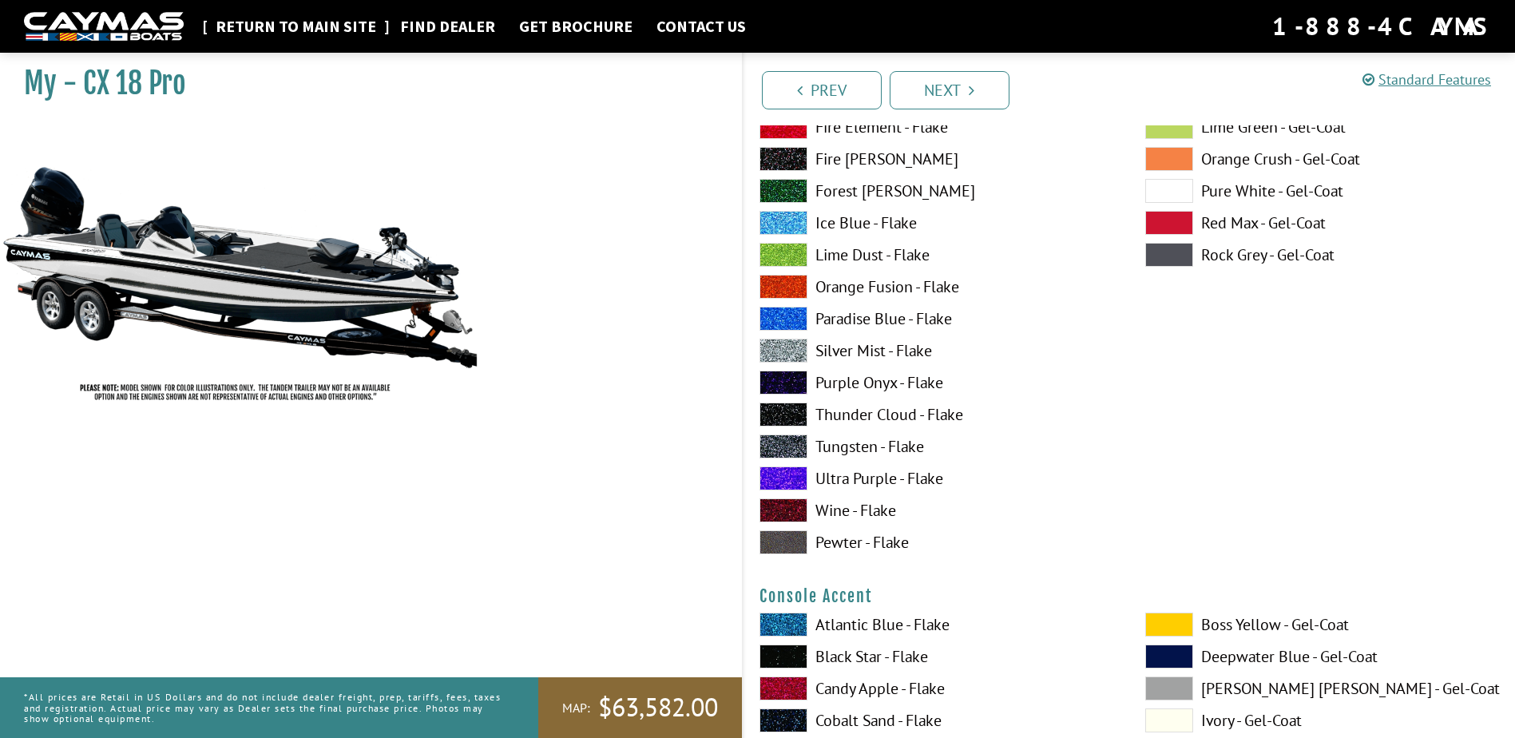
click at [327, 25] on link "Return to main site" at bounding box center [296, 26] width 176 height 21
